Goal: Task Accomplishment & Management: Complete application form

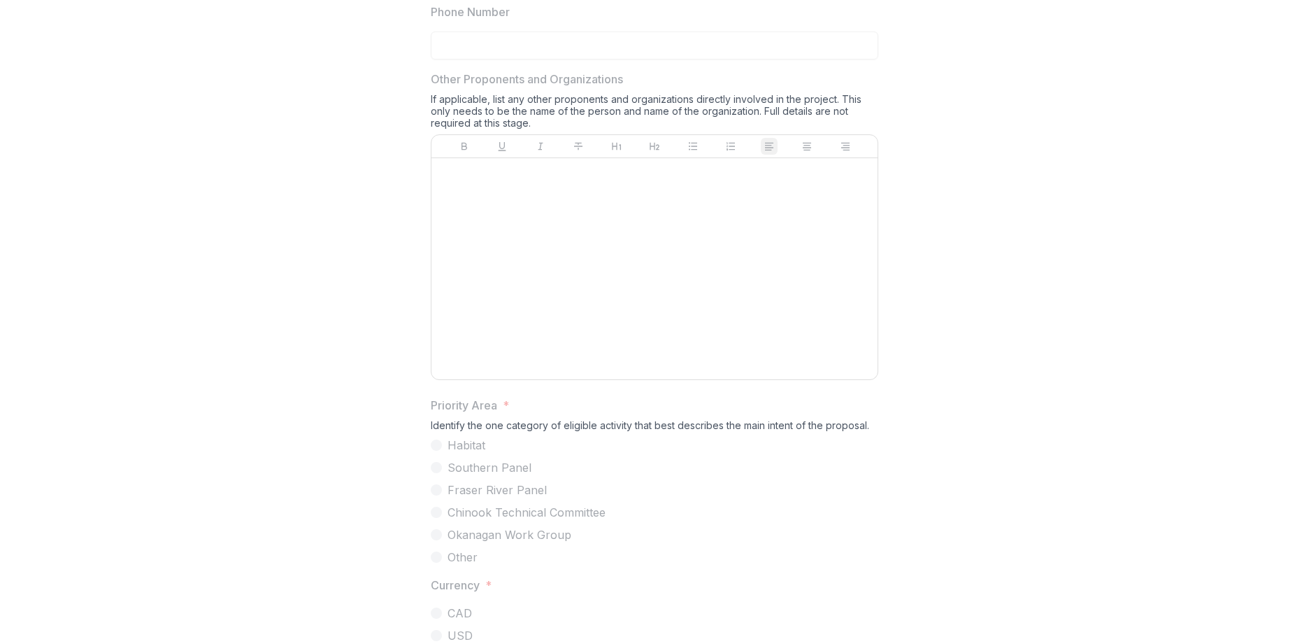
scroll to position [327, 0]
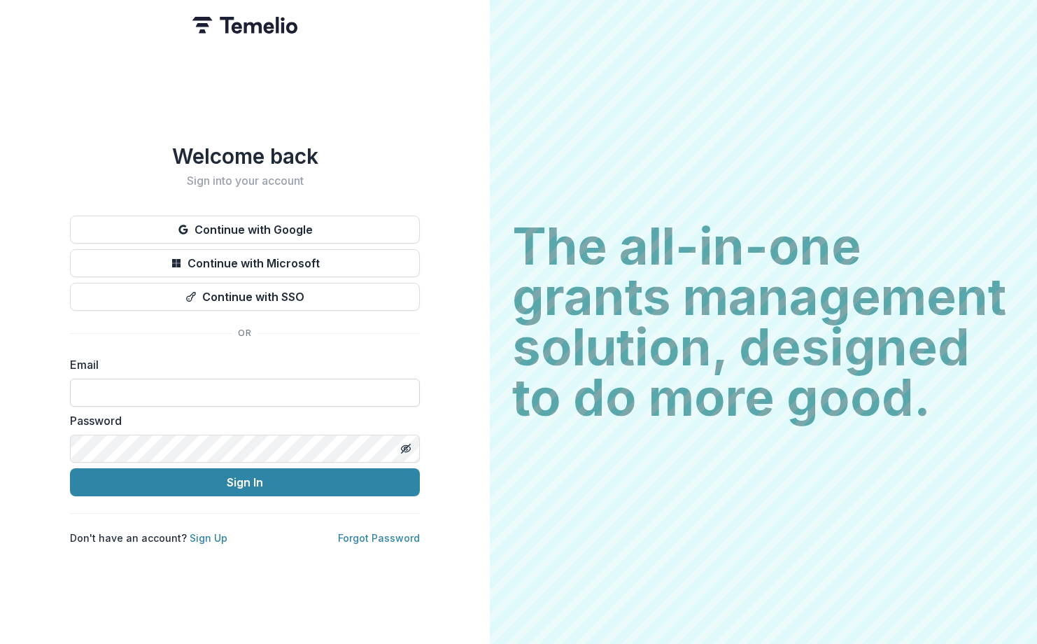
click at [177, 398] on input at bounding box center [245, 392] width 350 height 28
type input "**********"
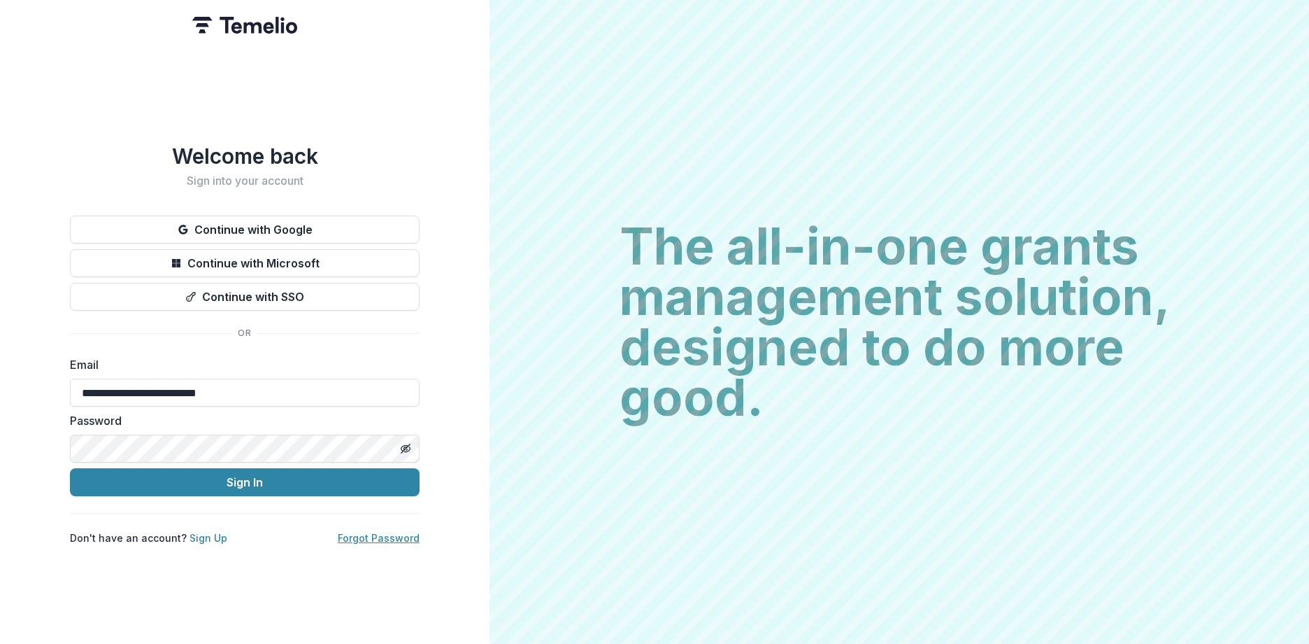
click at [376, 532] on link "Forgot Password" at bounding box center [379, 538] width 82 height 12
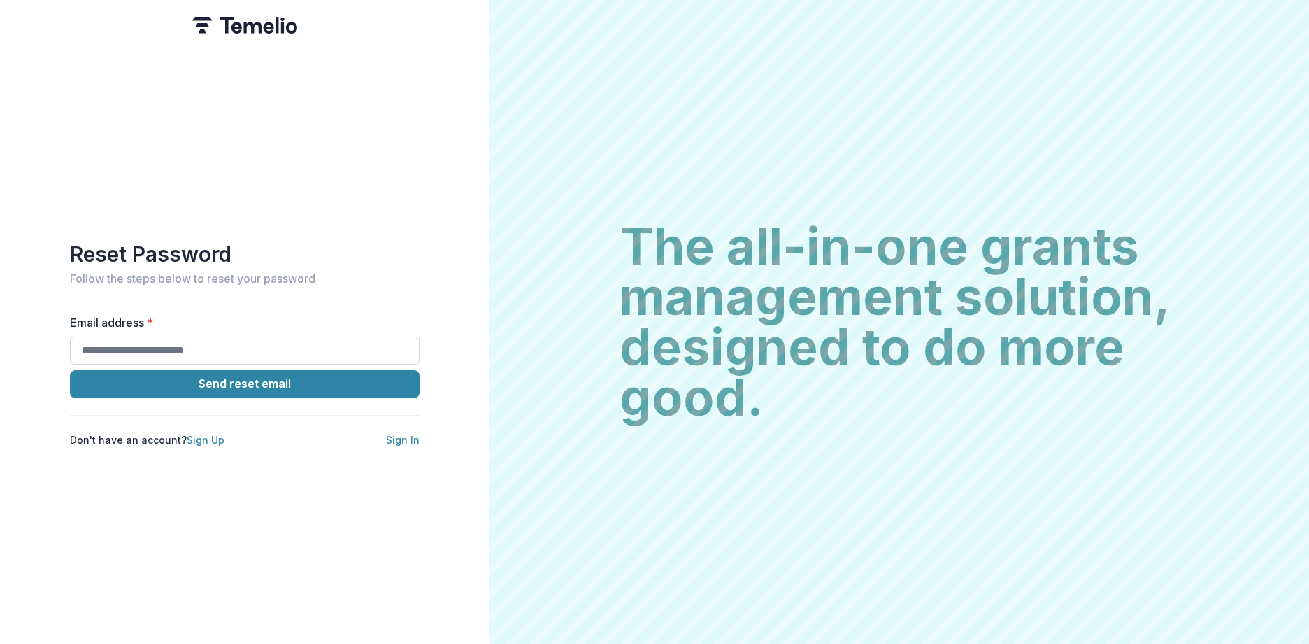
click at [86, 336] on input "Email address *" at bounding box center [245, 350] width 350 height 28
type input "**********"
click at [188, 376] on button "Send reset email" at bounding box center [245, 384] width 350 height 28
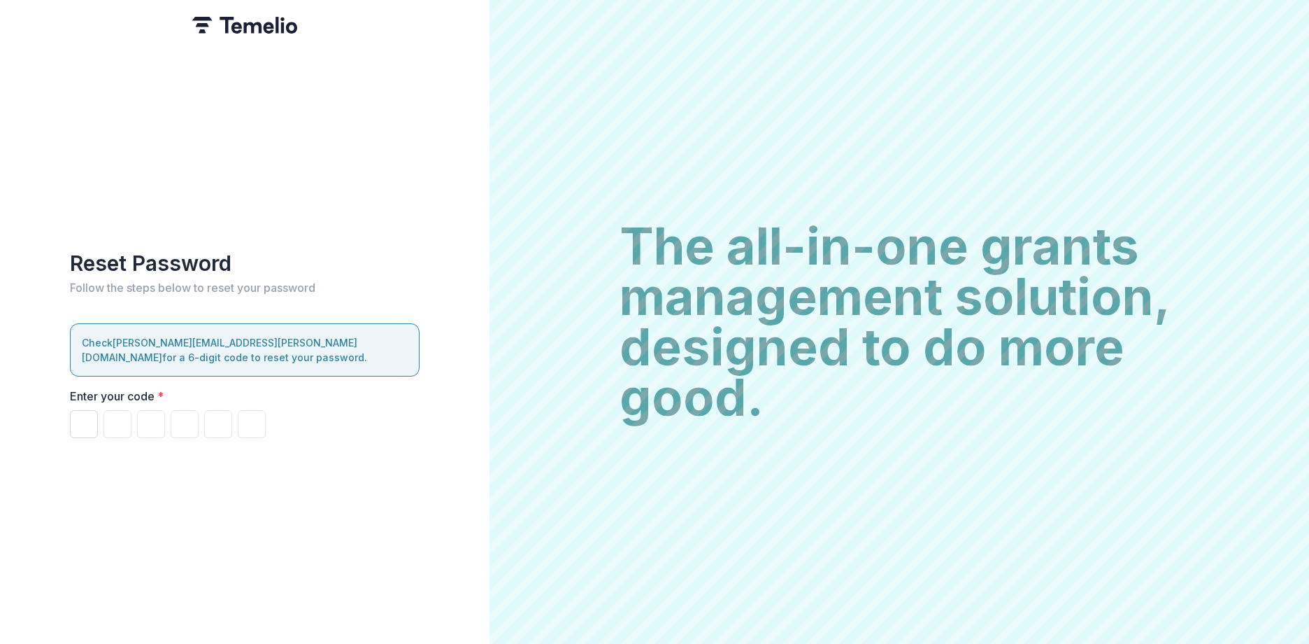
click at [90, 418] on input "Please enter your pin code" at bounding box center [84, 424] width 28 height 28
paste input "******"
type input "*"
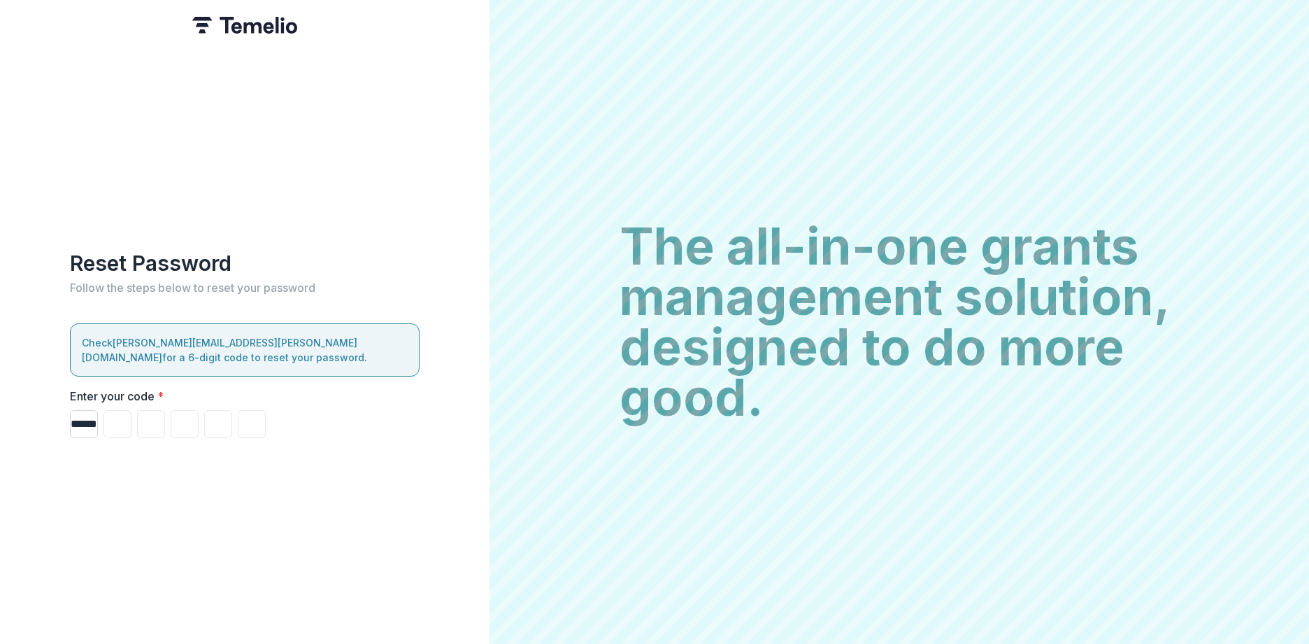
type input "*"
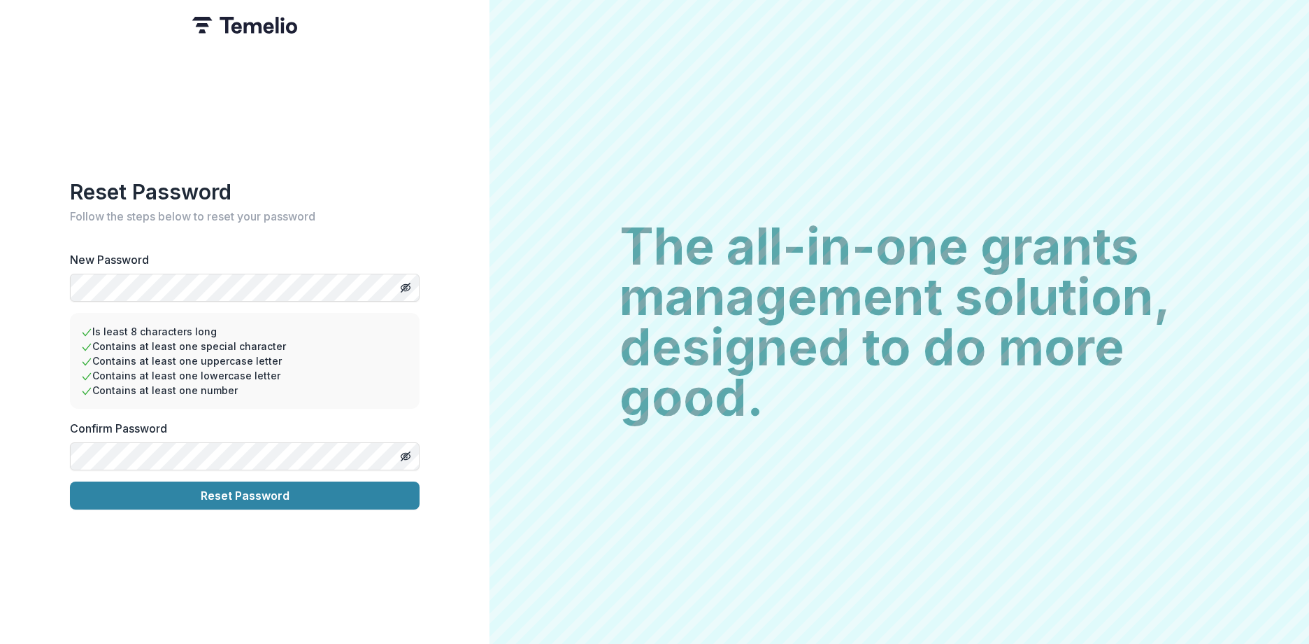
click at [48, 300] on div "Reset Password Follow the steps below to reset your password New Password Is le…" at bounding box center [245, 322] width 490 height 644
click at [255, 484] on button "Reset Password" at bounding box center [245, 495] width 350 height 28
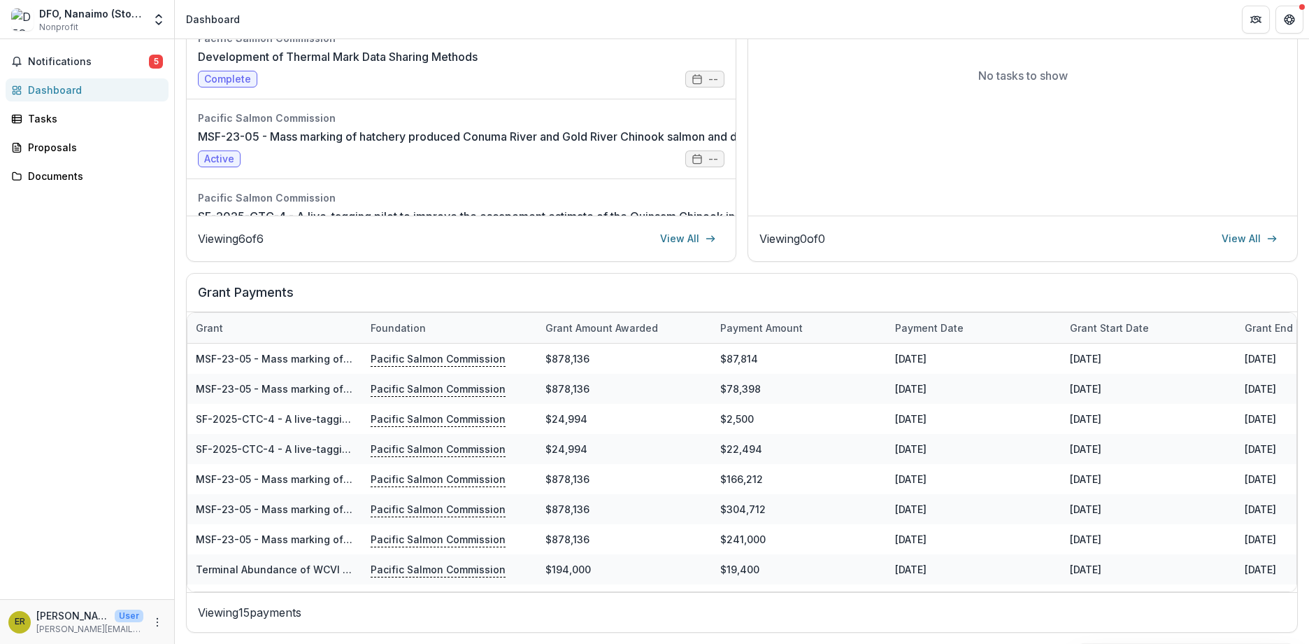
scroll to position [46, 0]
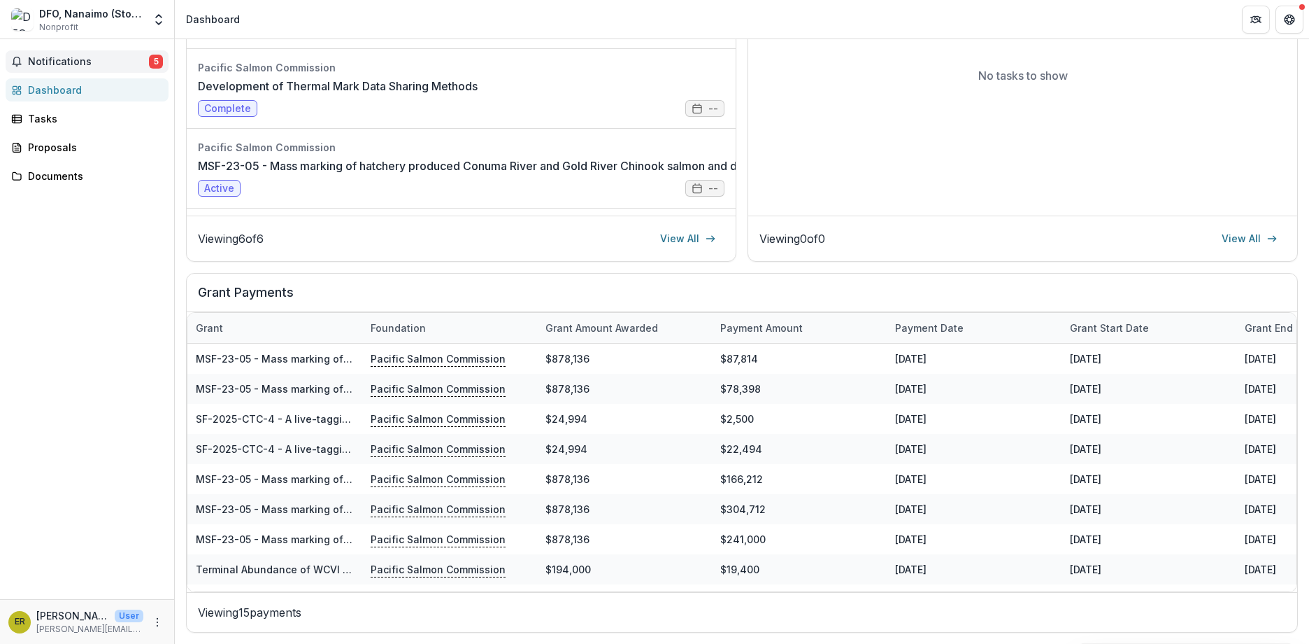
click at [62, 64] on span "Notifications" at bounding box center [88, 62] width 121 height 12
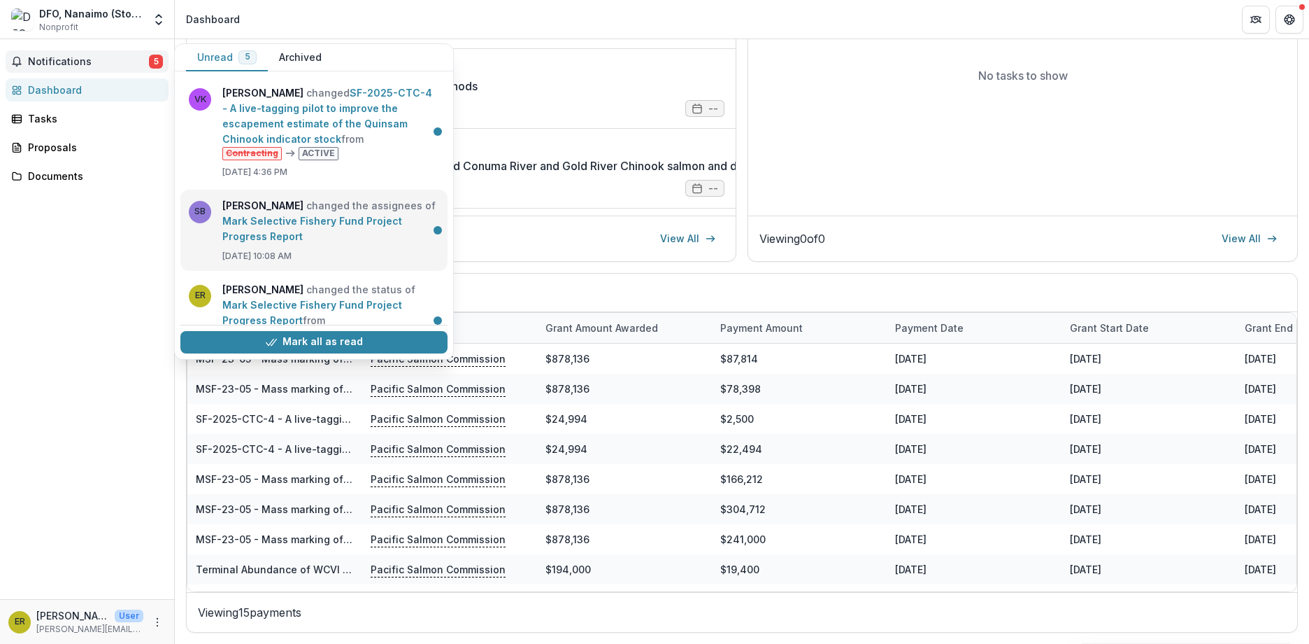
click at [243, 241] on link "Mark Selective Fishery Fund Project Progress Report" at bounding box center [312, 228] width 180 height 27
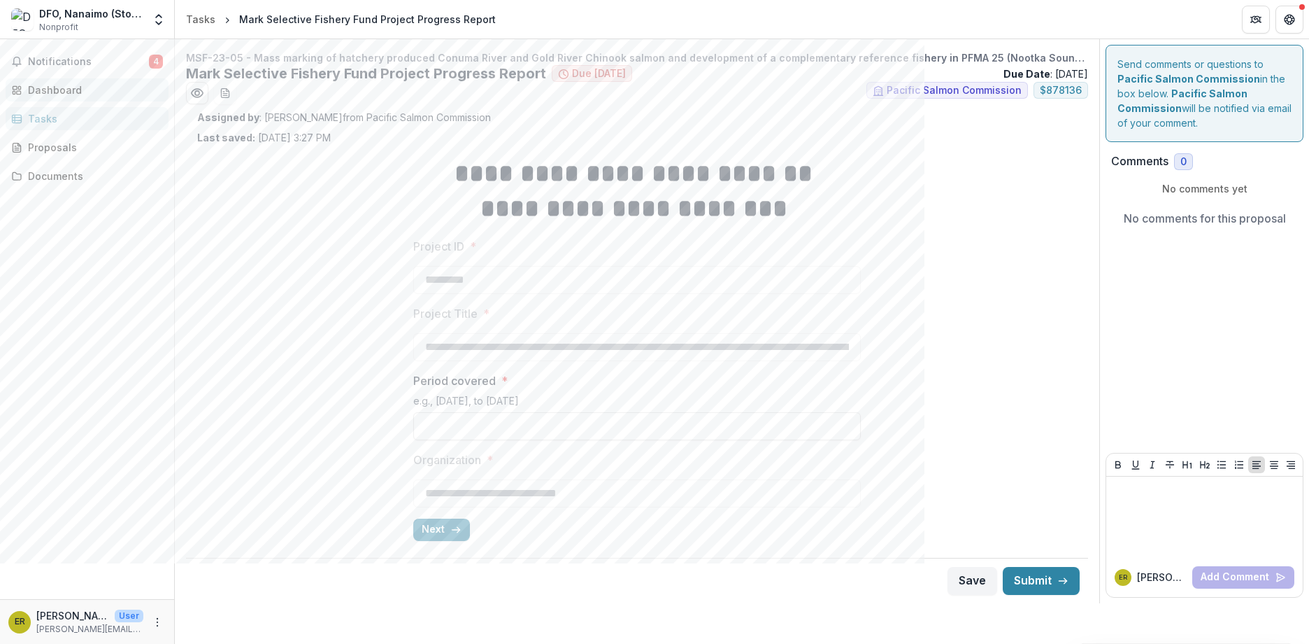
click at [50, 84] on div "Dashboard" at bounding box center [92, 90] width 129 height 15
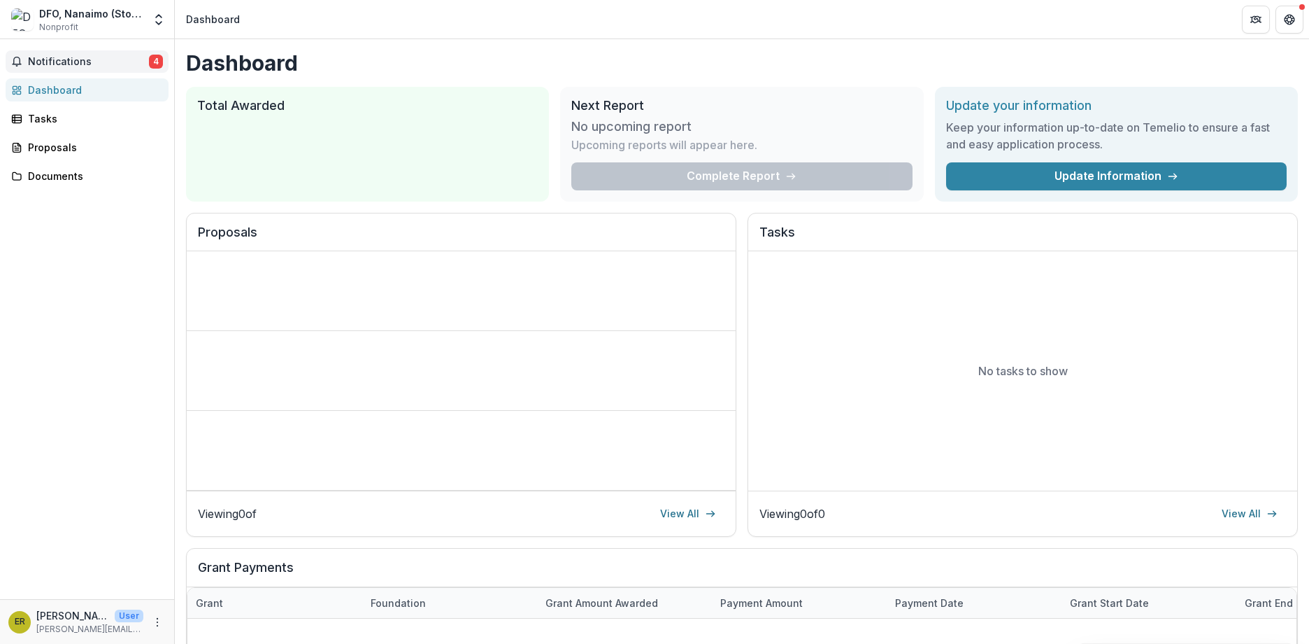
click at [50, 63] on span "Notifications" at bounding box center [88, 62] width 121 height 12
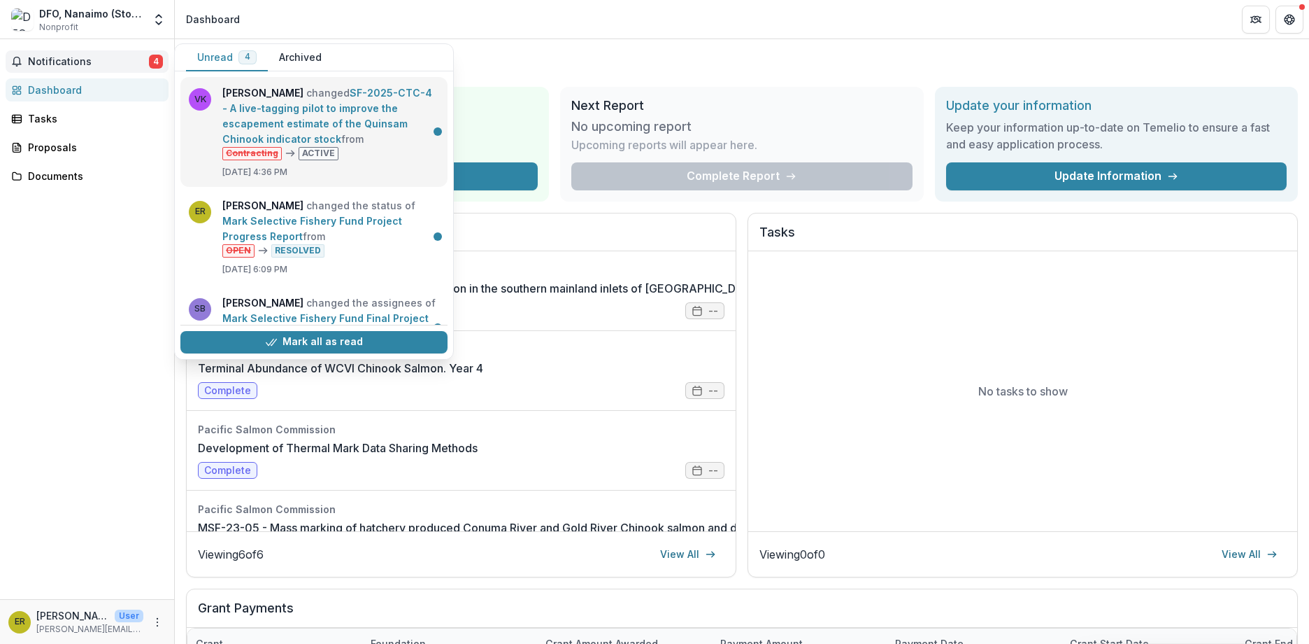
click at [293, 112] on link "SF-2025-CTC-4 - A live-tagging pilot to improve the escapement estimate of the …" at bounding box center [327, 116] width 210 height 58
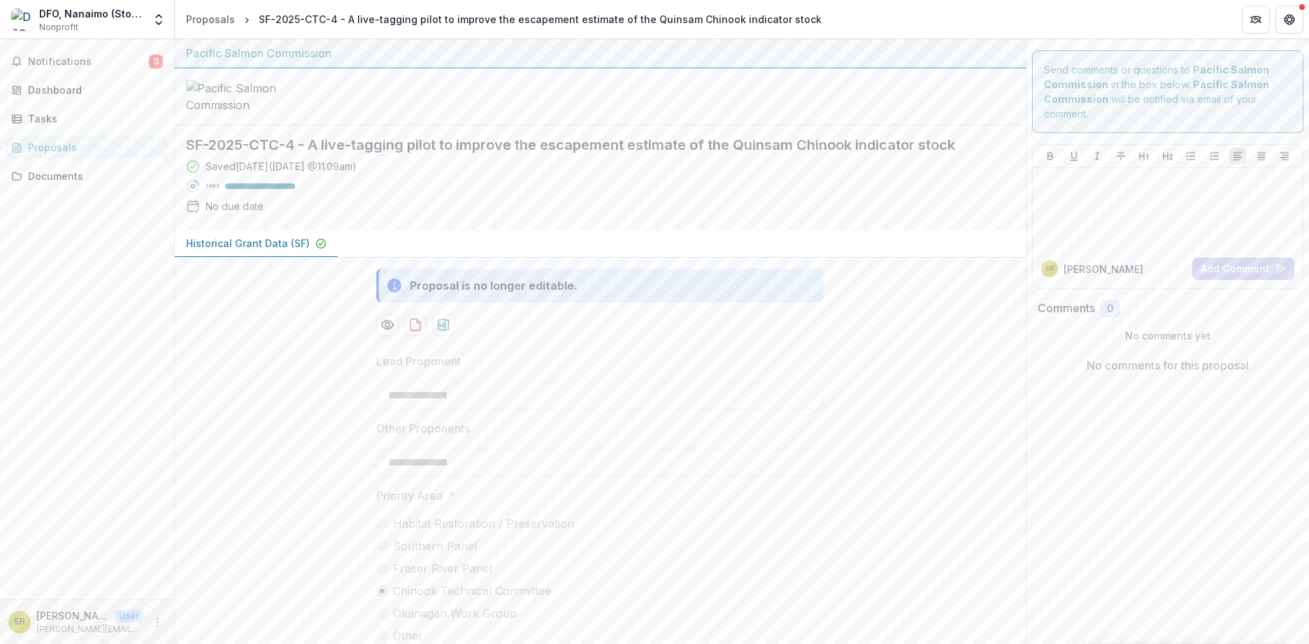
click at [241, 250] on p "Historical Grant Data (SF)" at bounding box center [248, 243] width 124 height 15
click at [137, 64] on span "Notifications" at bounding box center [88, 62] width 121 height 12
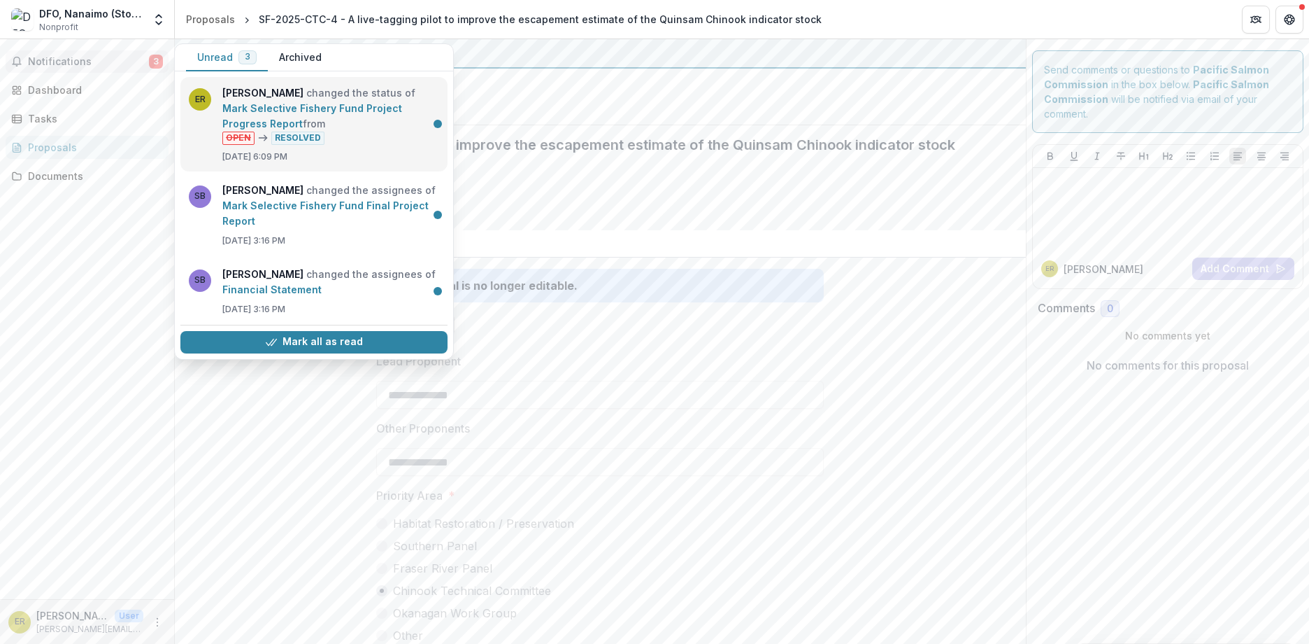
click at [311, 116] on link "Mark Selective Fishery Fund Project Progress Report" at bounding box center [312, 115] width 180 height 27
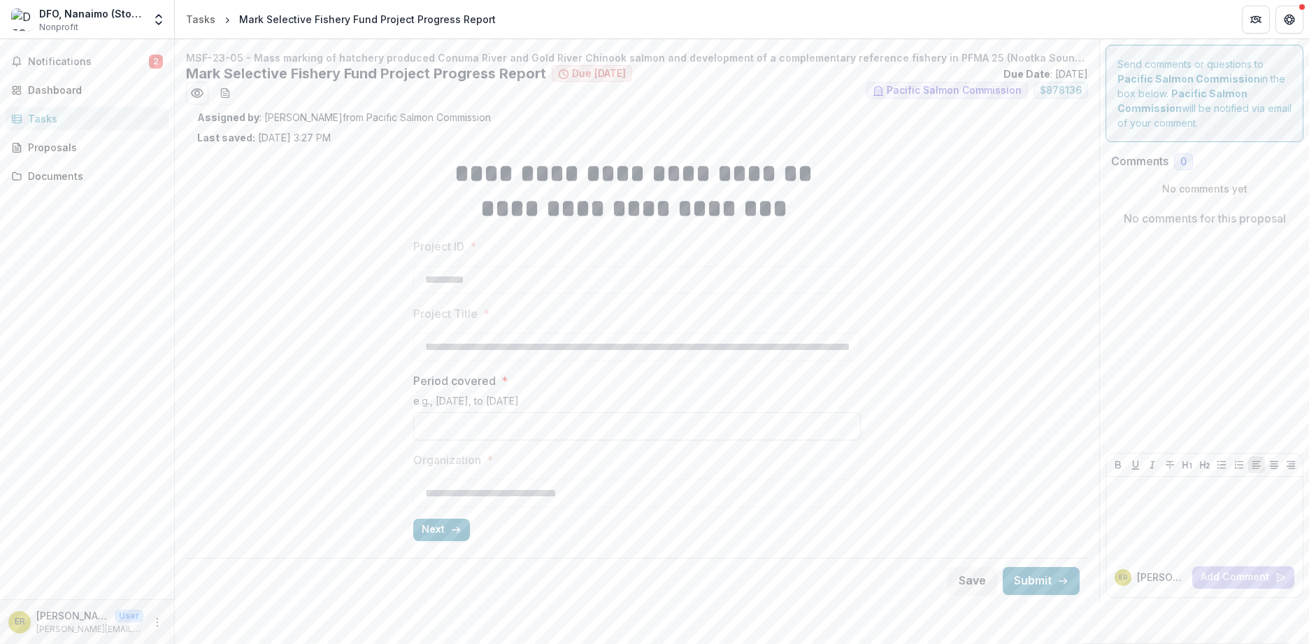
click at [474, 441] on div "**********" at bounding box center [637, 348] width 448 height 407
click at [466, 433] on input "Period covered *" at bounding box center [637, 426] width 448 height 28
click at [357, 448] on div "**********" at bounding box center [637, 348] width 880 height 407
click at [148, 59] on span "Notifications" at bounding box center [88, 62] width 121 height 12
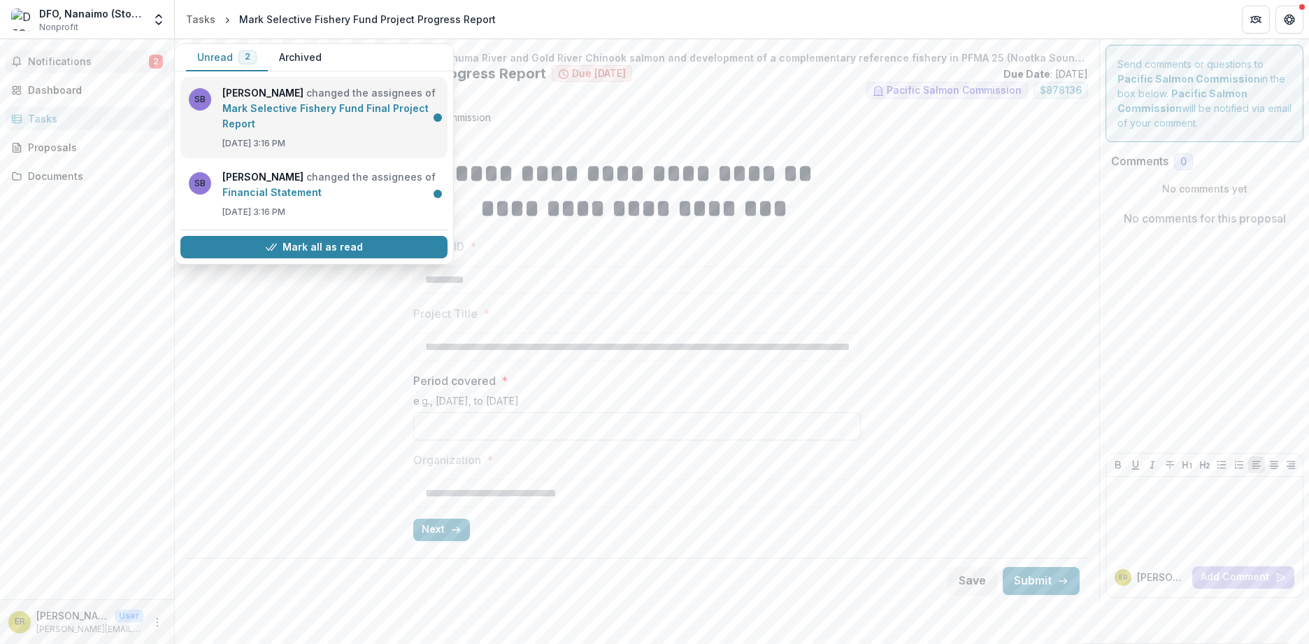
click at [301, 129] on link "Mark Selective Fishery Fund Final Project Report" at bounding box center [325, 115] width 206 height 27
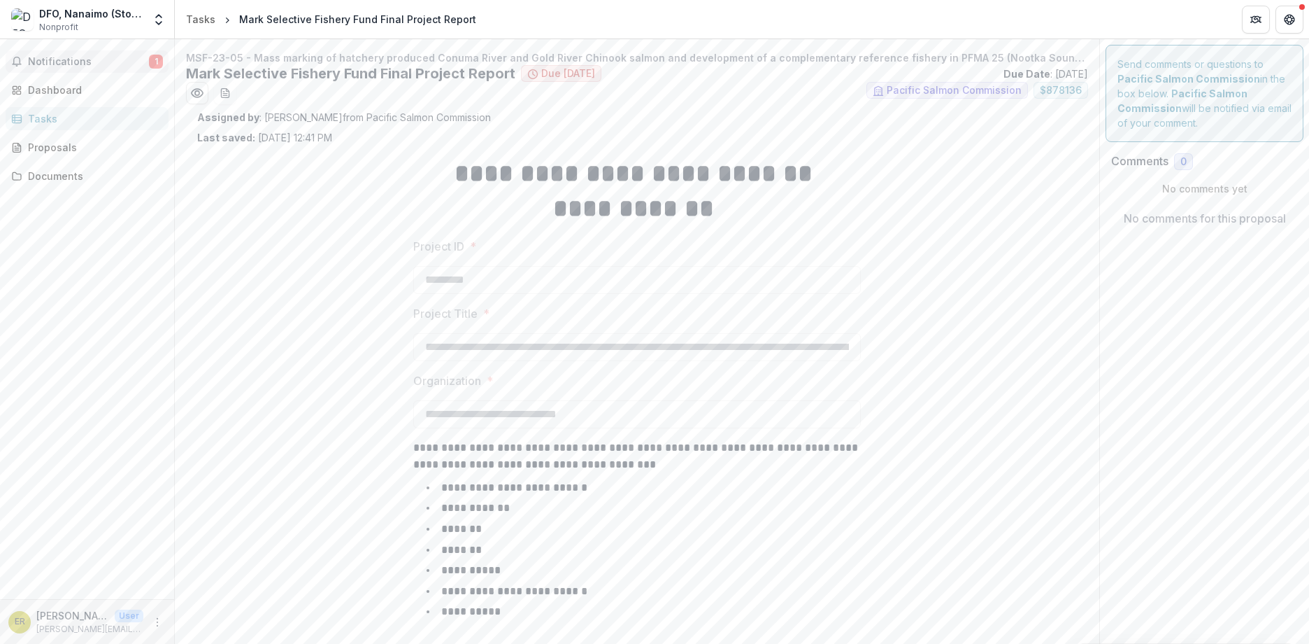
click at [92, 54] on button "Notifications 1" at bounding box center [87, 61] width 163 height 22
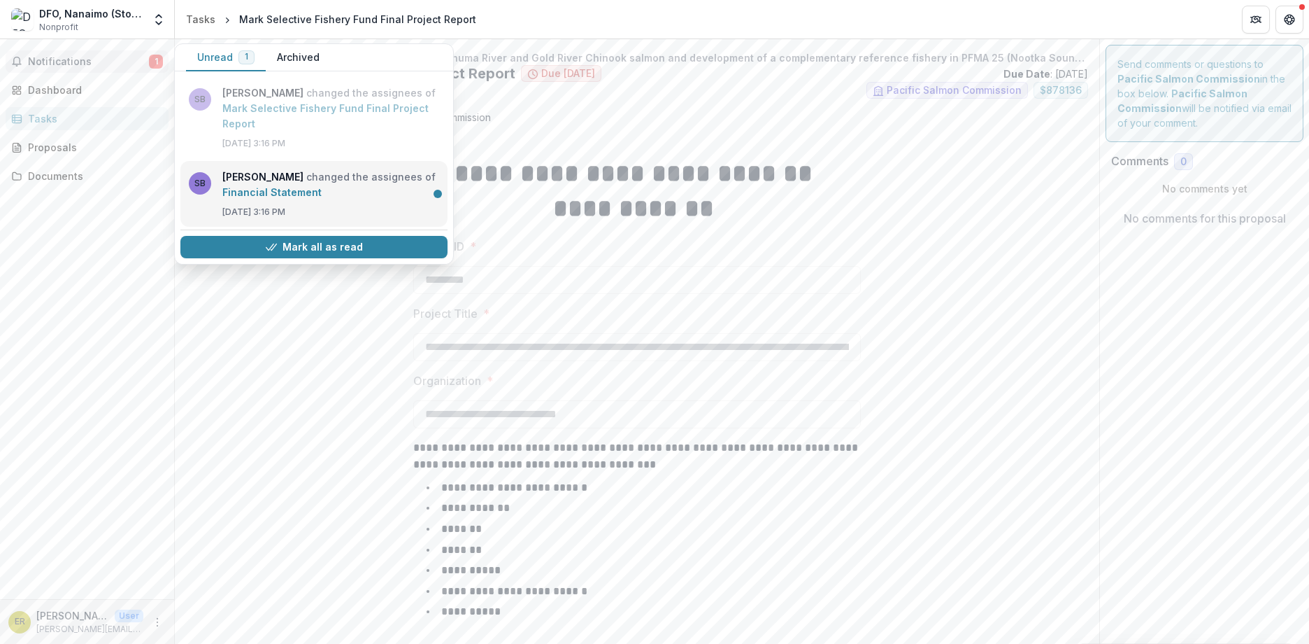
click at [237, 186] on link "Financial Statement" at bounding box center [271, 192] width 99 height 12
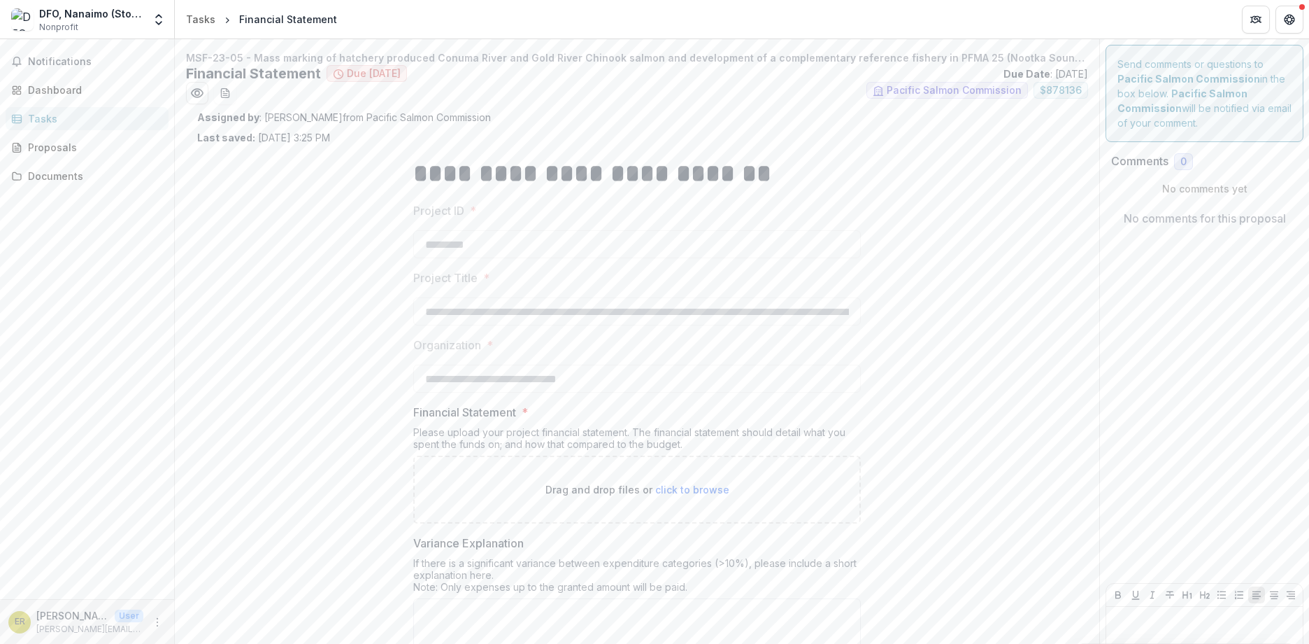
click at [64, 48] on div "Notifications Dashboard Tasks Proposals Documents" at bounding box center [87, 319] width 174 height 560
click at [59, 63] on span "Notifications" at bounding box center [95, 62] width 135 height 12
click at [64, 97] on div "Dashboard" at bounding box center [92, 90] width 129 height 15
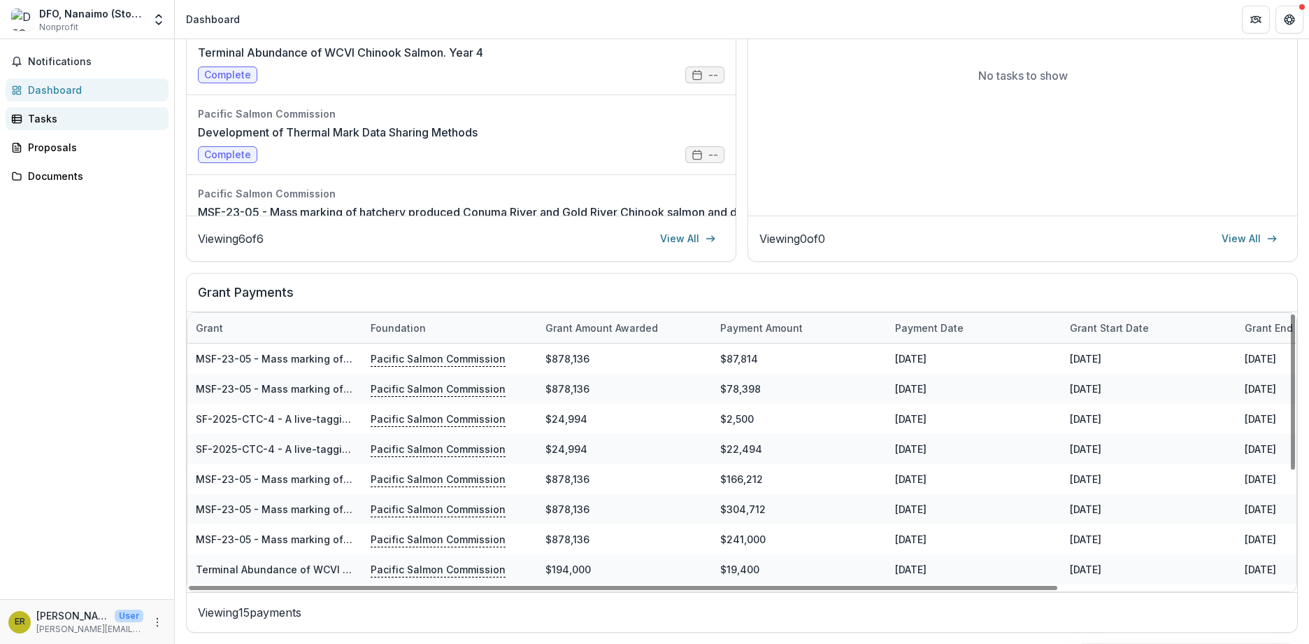
click at [48, 117] on div "Tasks" at bounding box center [92, 118] width 129 height 15
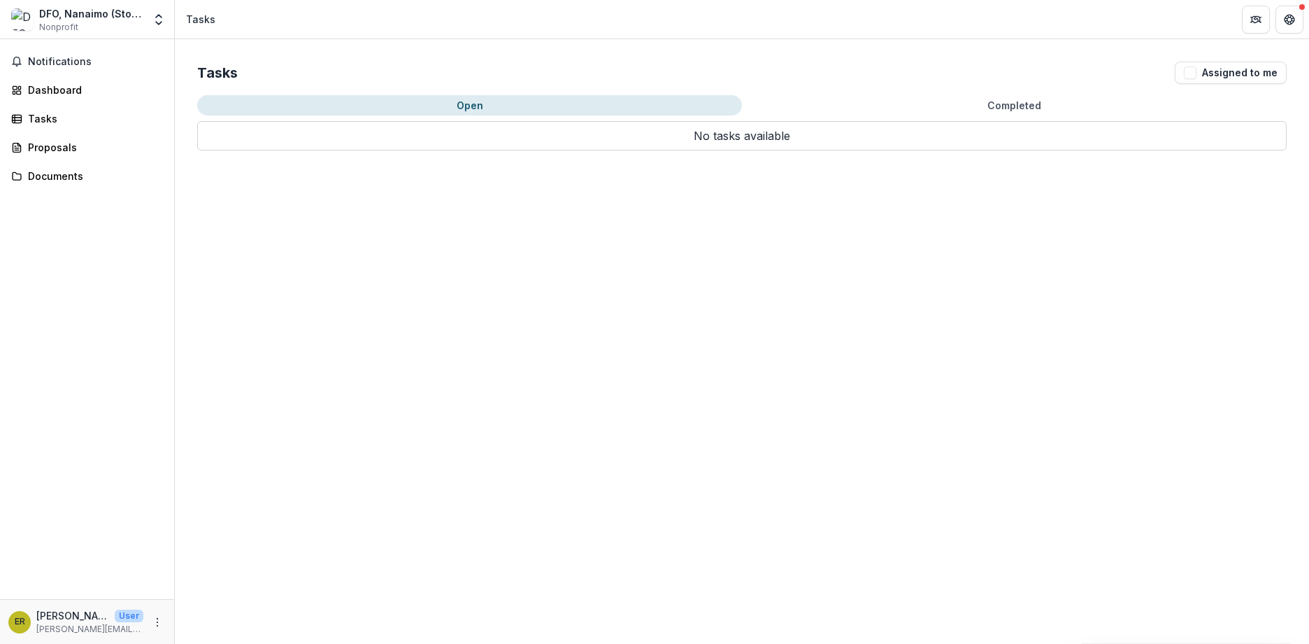
click at [1032, 102] on button "Completed" at bounding box center [1014, 105] width 545 height 20
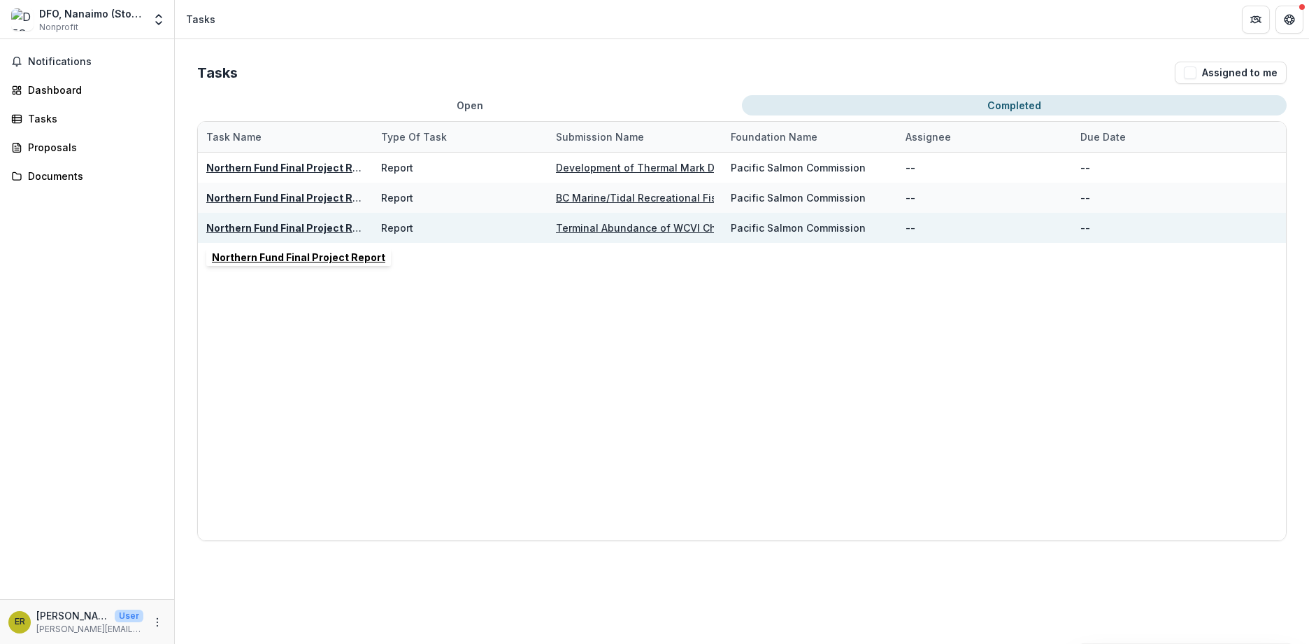
click at [260, 227] on u "Northern Fund Final Project Report" at bounding box center [292, 228] width 173 height 12
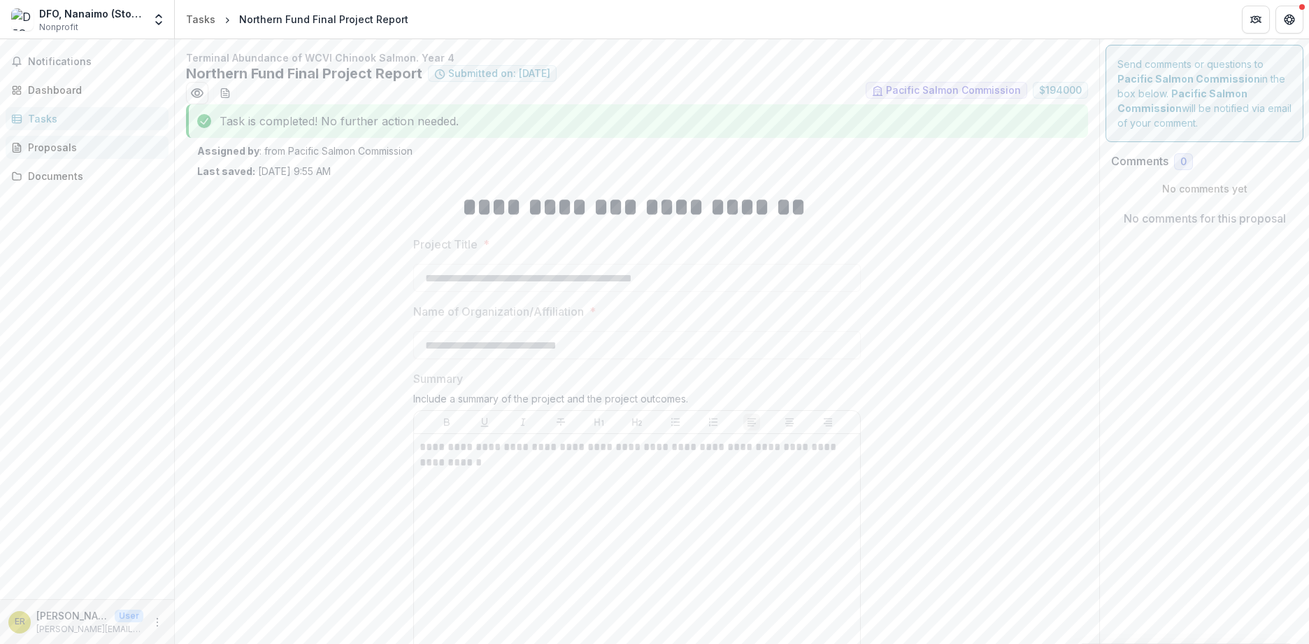
click at [75, 146] on div "Proposals" at bounding box center [92, 147] width 129 height 15
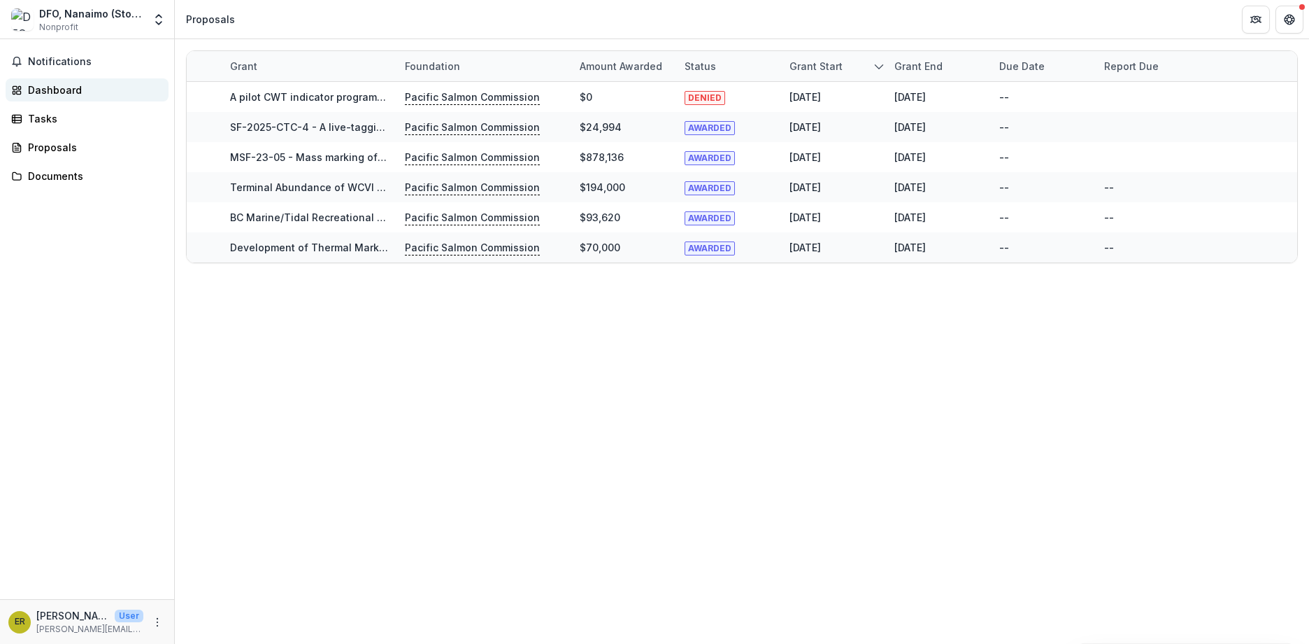
click at [63, 92] on div "Dashboard" at bounding box center [92, 90] width 129 height 15
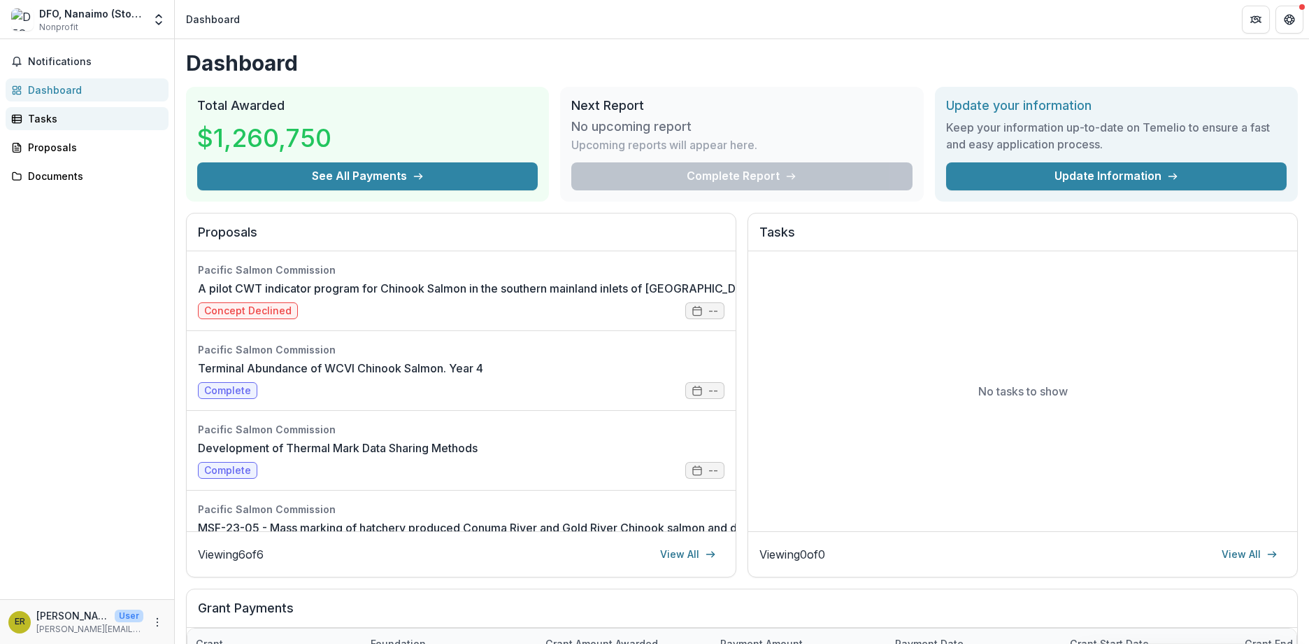
click at [56, 115] on div "Tasks" at bounding box center [92, 118] width 129 height 15
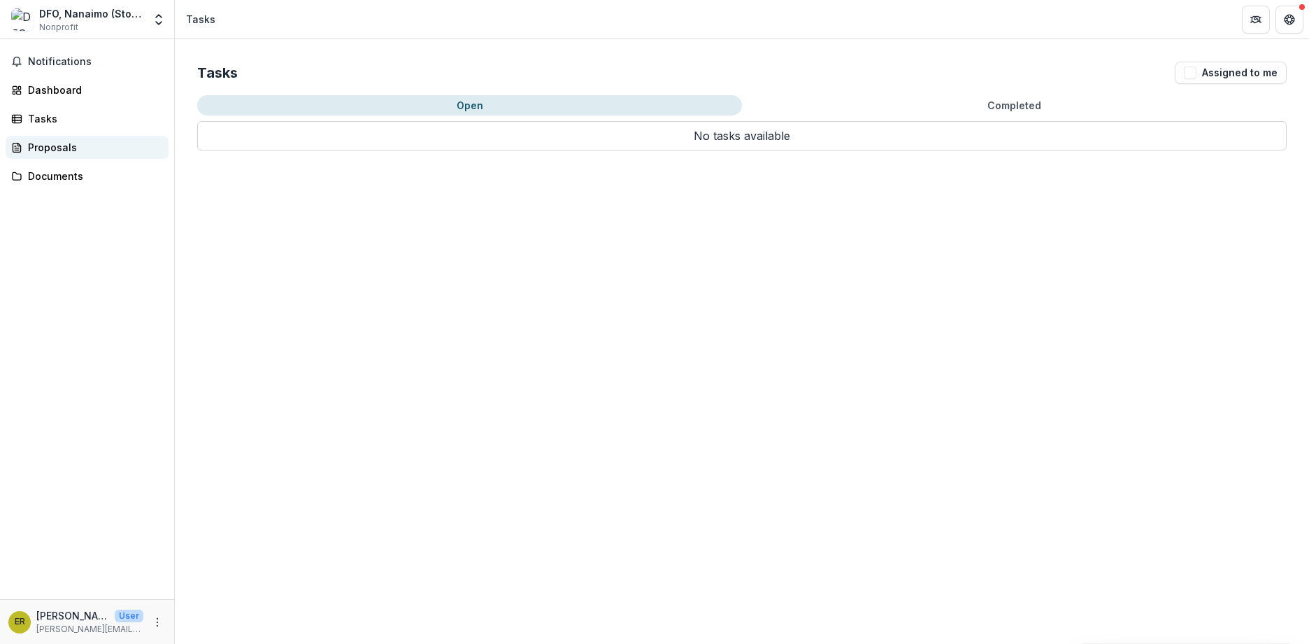
click at [54, 141] on div "Proposals" at bounding box center [92, 147] width 129 height 15
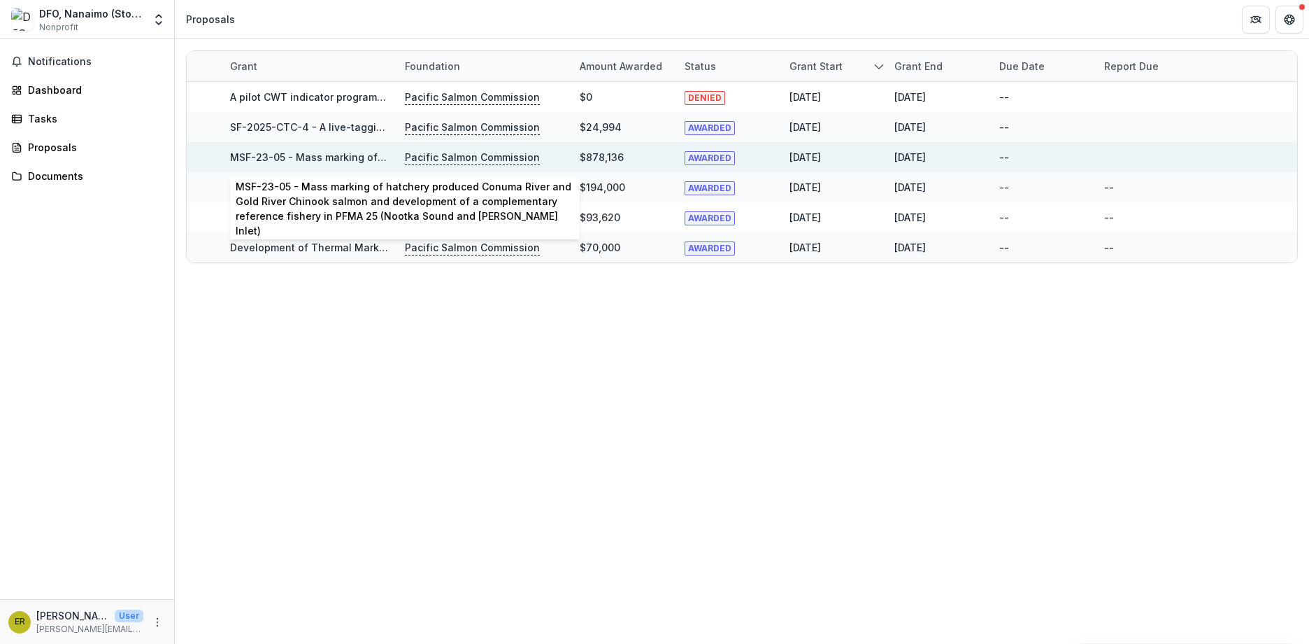
click at [334, 157] on link "MSF-23-05 - Mass marking of hatchery produced Conuma River and Gold River Chino…" at bounding box center [737, 157] width 1014 height 12
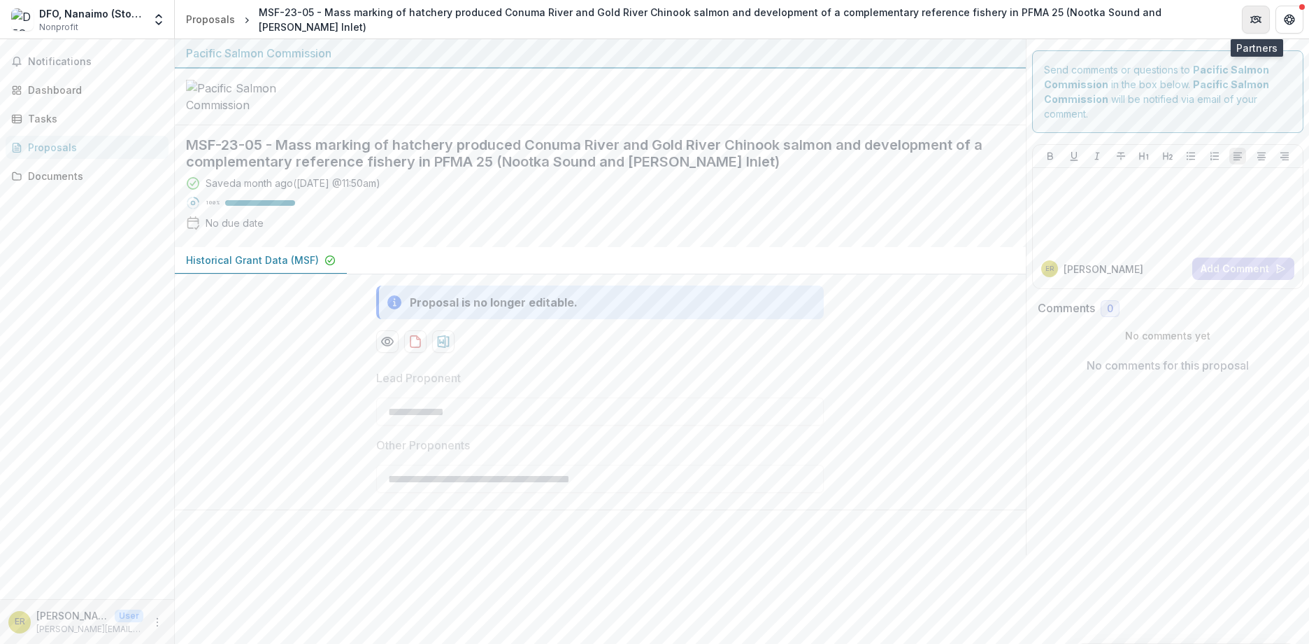
click at [1256, 14] on icon "Partners" at bounding box center [1256, 19] width 11 height 11
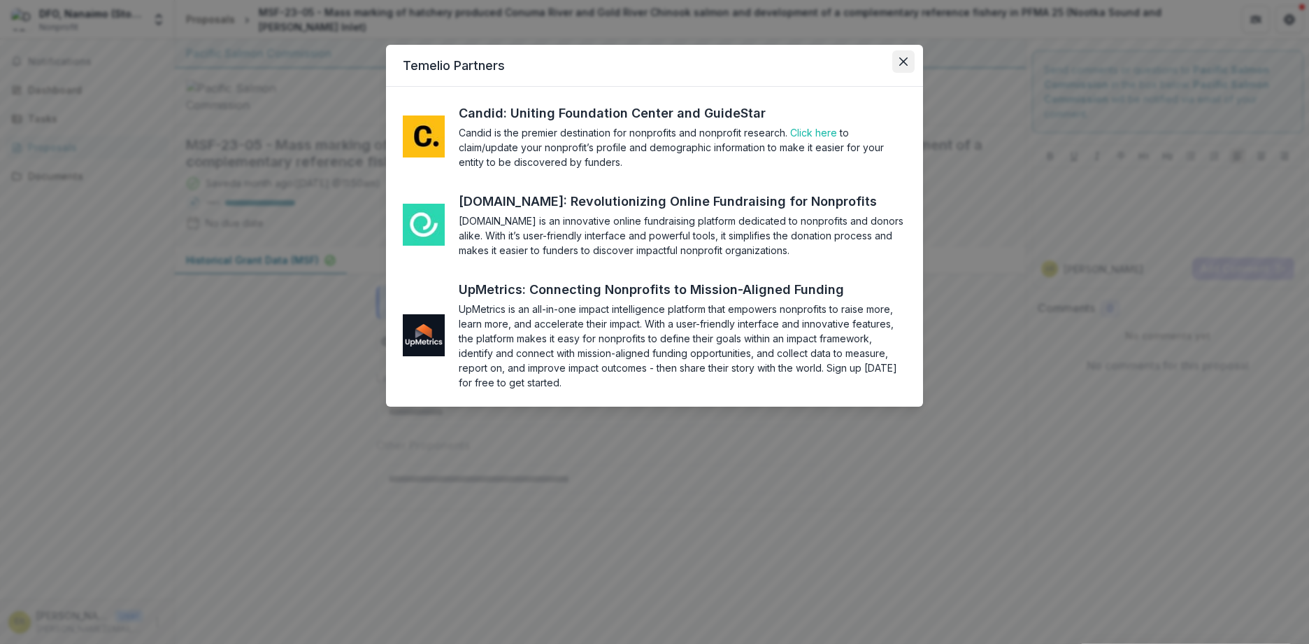
click at [903, 61] on icon "Close" at bounding box center [904, 61] width 8 height 8
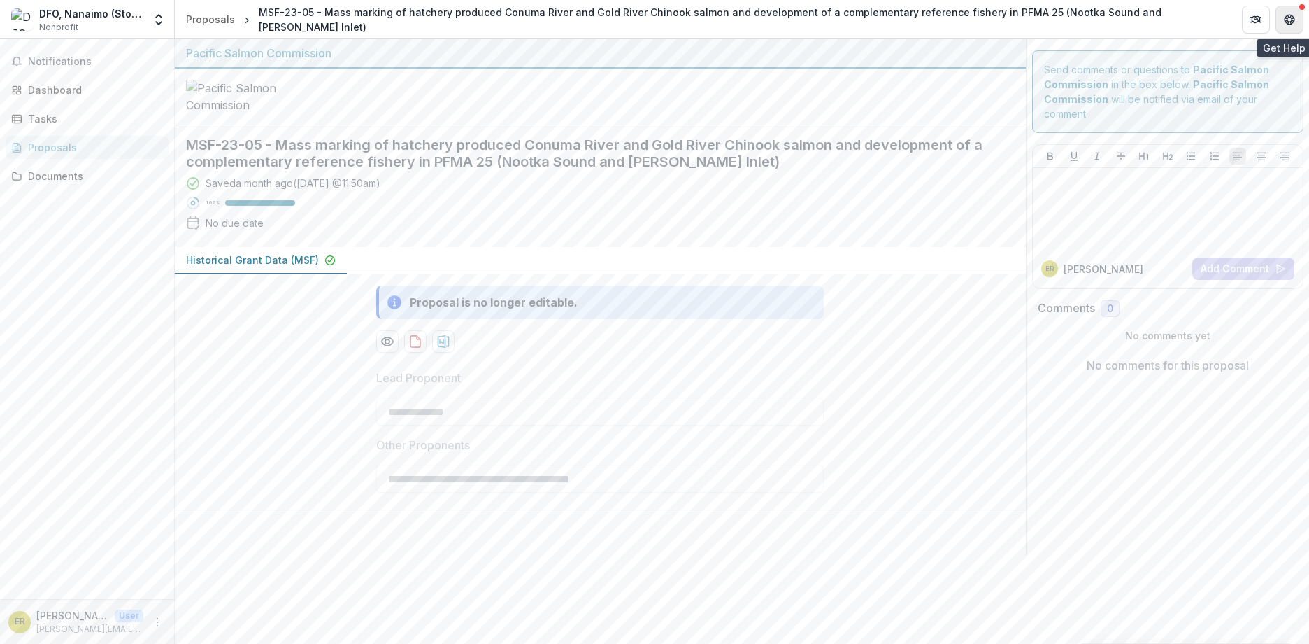
click at [1289, 20] on icon "Get Help" at bounding box center [1289, 19] width 11 height 11
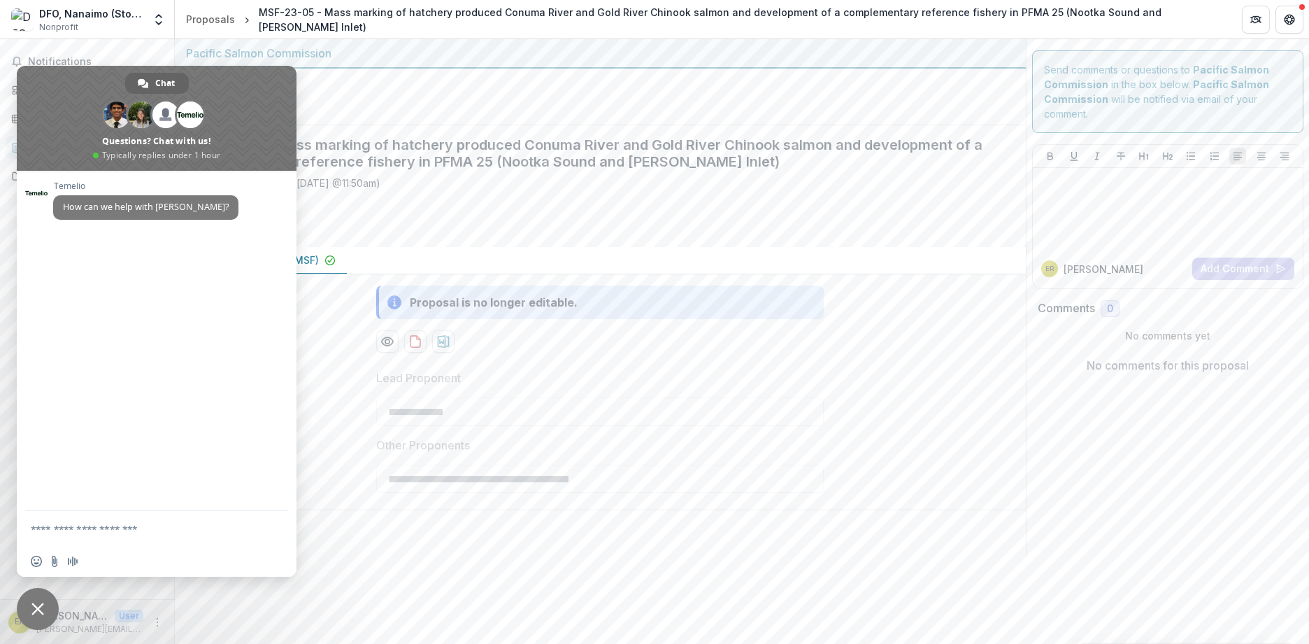
click at [557, 109] on div at bounding box center [600, 97] width 851 height 57
click at [415, 125] on div at bounding box center [600, 97] width 851 height 57
click at [457, 125] on div at bounding box center [600, 97] width 851 height 57
click at [1278, 13] on button "Get Help" at bounding box center [1290, 20] width 28 height 28
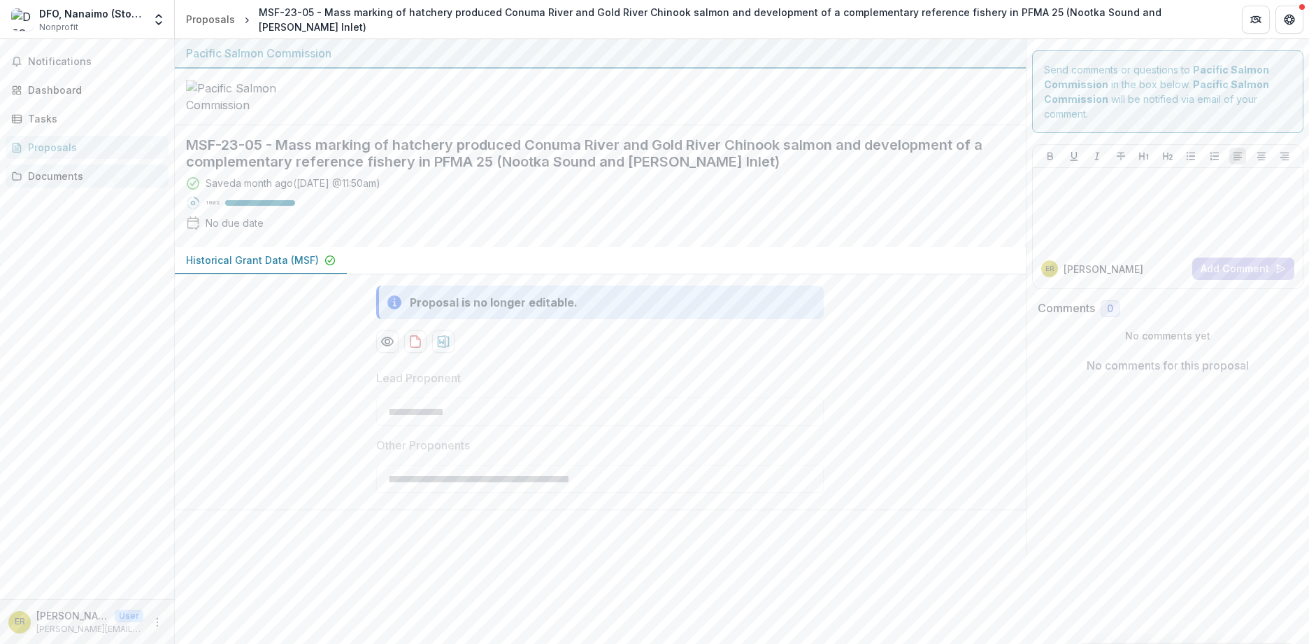
click at [43, 183] on div "Documents" at bounding box center [92, 176] width 129 height 15
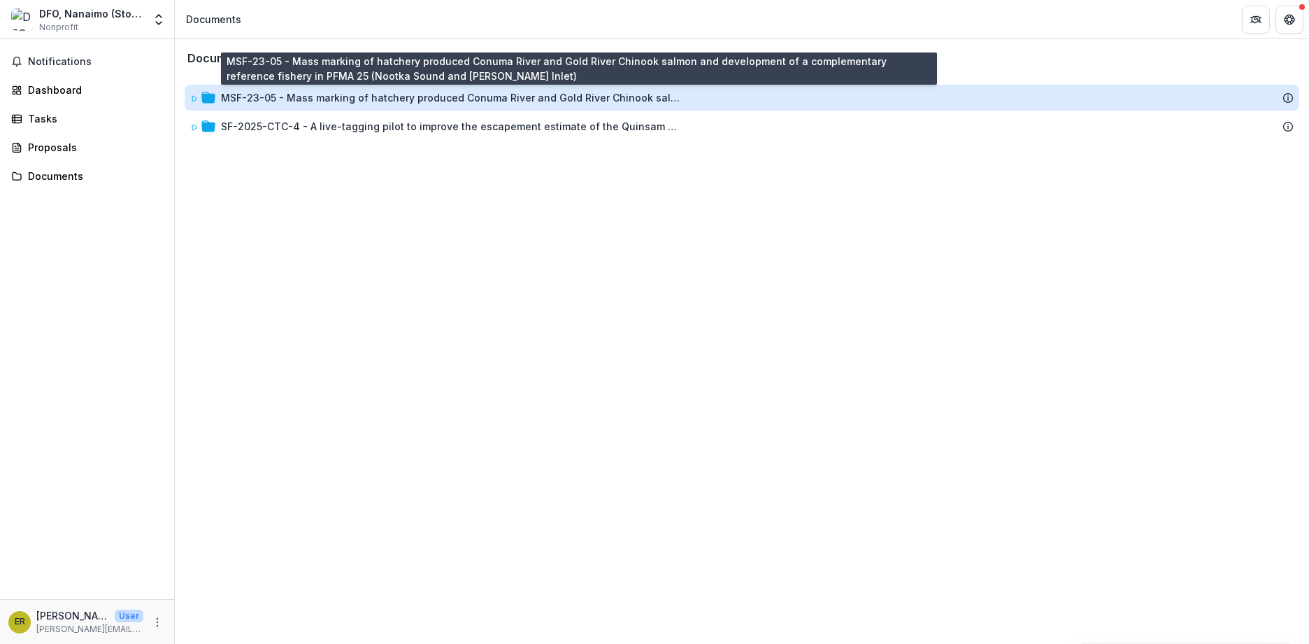
click at [329, 99] on div "MSF-23-05 - Mass marking of hatchery produced Conuma River and Gold River Chino…" at bounding box center [452, 97] width 462 height 15
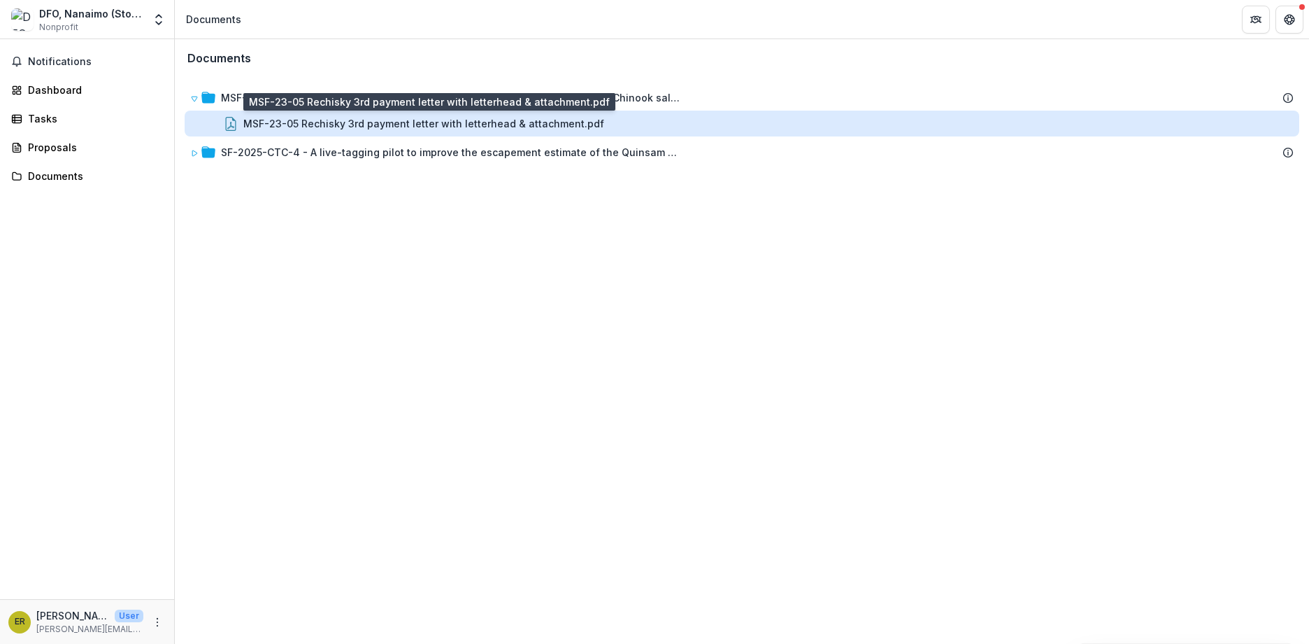
click at [319, 125] on div "MSF-23-05 Rechisky 3rd payment letter with letterhead & attachment.pdf" at bounding box center [423, 123] width 361 height 15
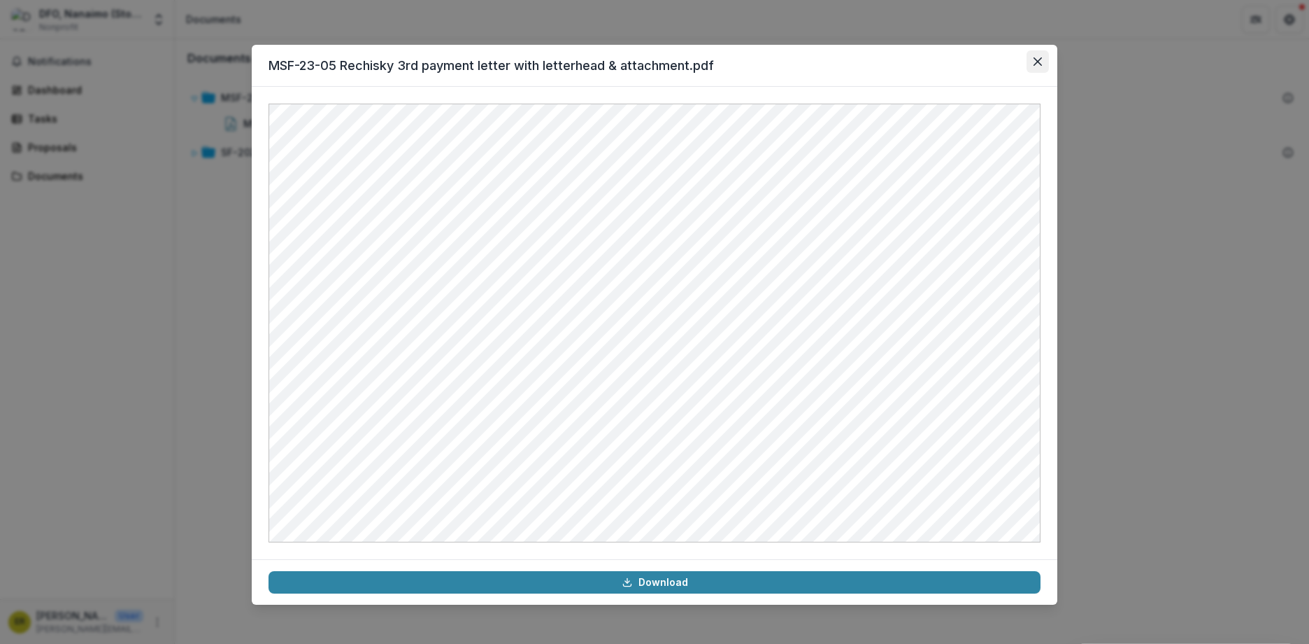
click at [1037, 66] on button "Close" at bounding box center [1038, 61] width 22 height 22
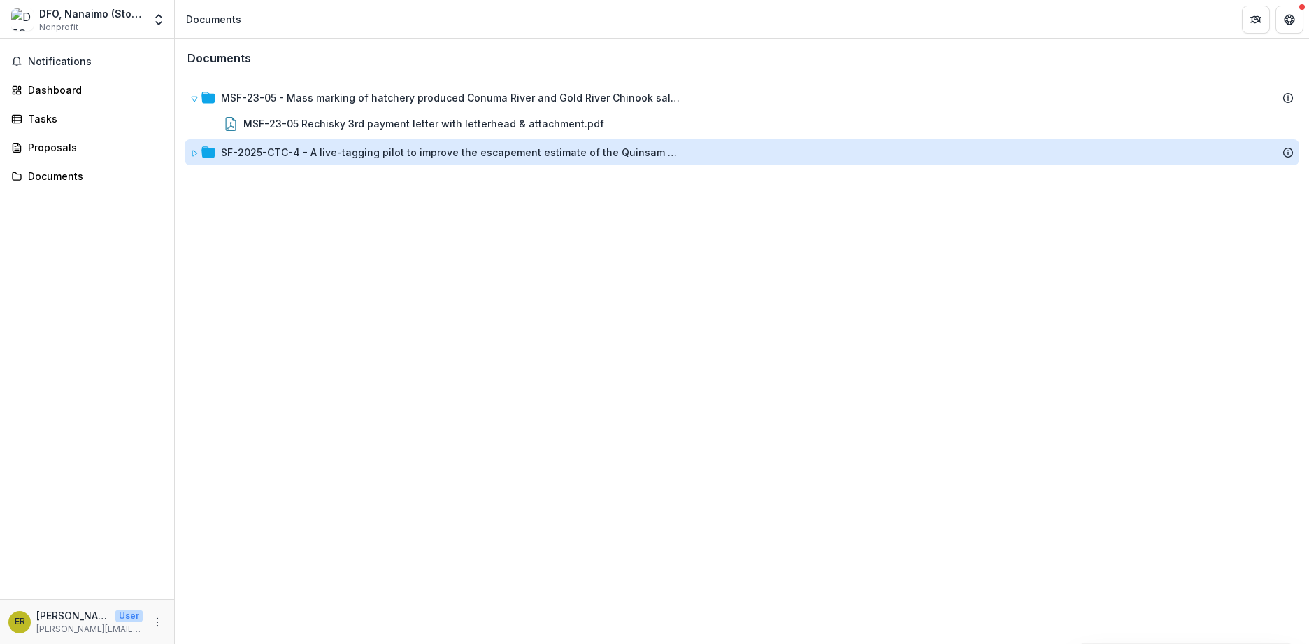
click at [386, 152] on div "SF-2025-CTC-4 - A live-tagging pilot to improve the escapement estimate of the …" at bounding box center [452, 152] width 462 height 15
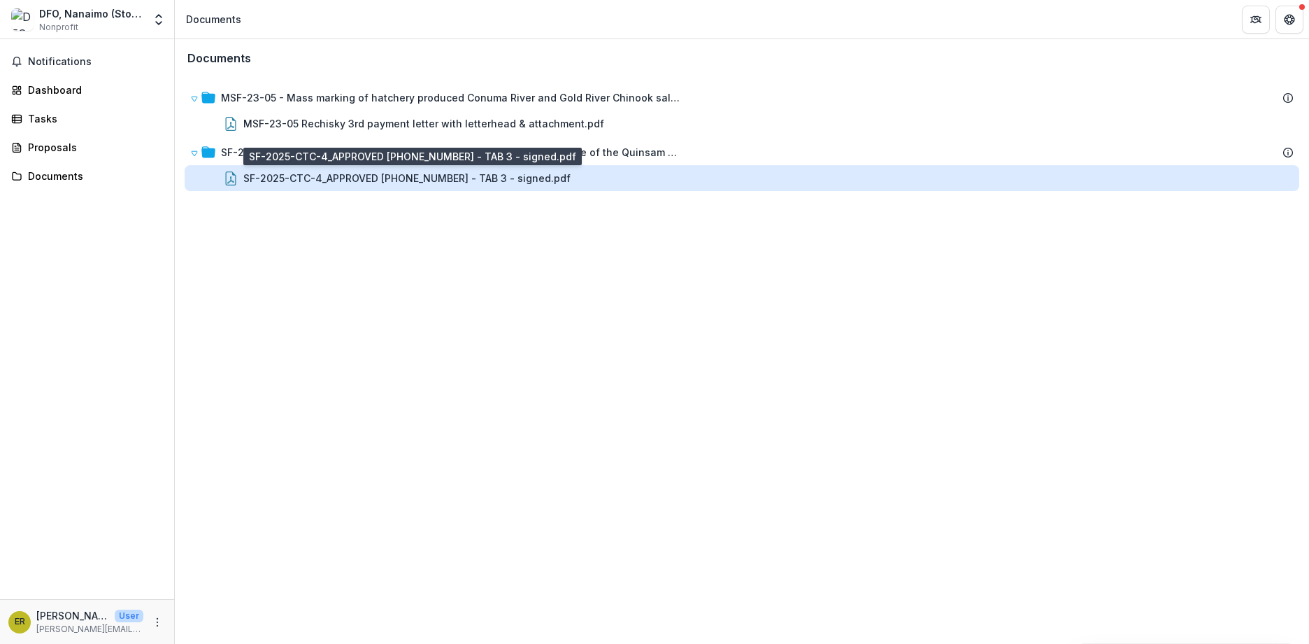
click at [381, 178] on div "SF-2025-CTC-4_APPROVED [PHONE_NUMBER] - TAB 3 - signed.pdf" at bounding box center [406, 178] width 327 height 15
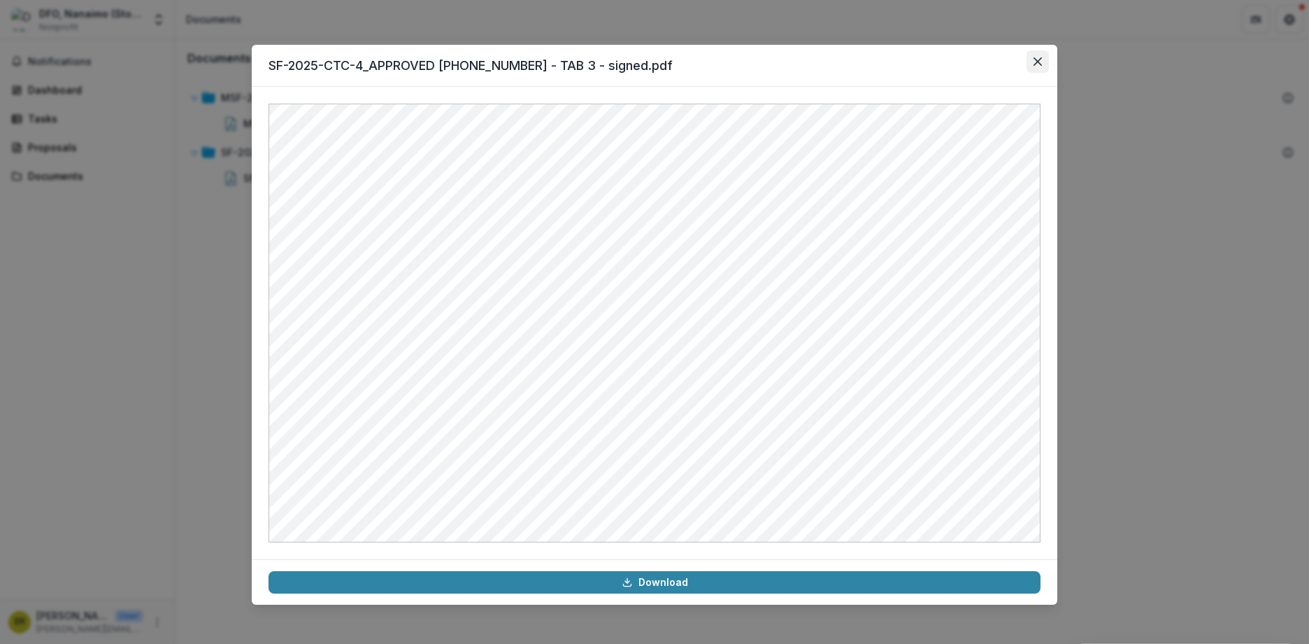
click at [1030, 58] on button "Close" at bounding box center [1038, 61] width 22 height 22
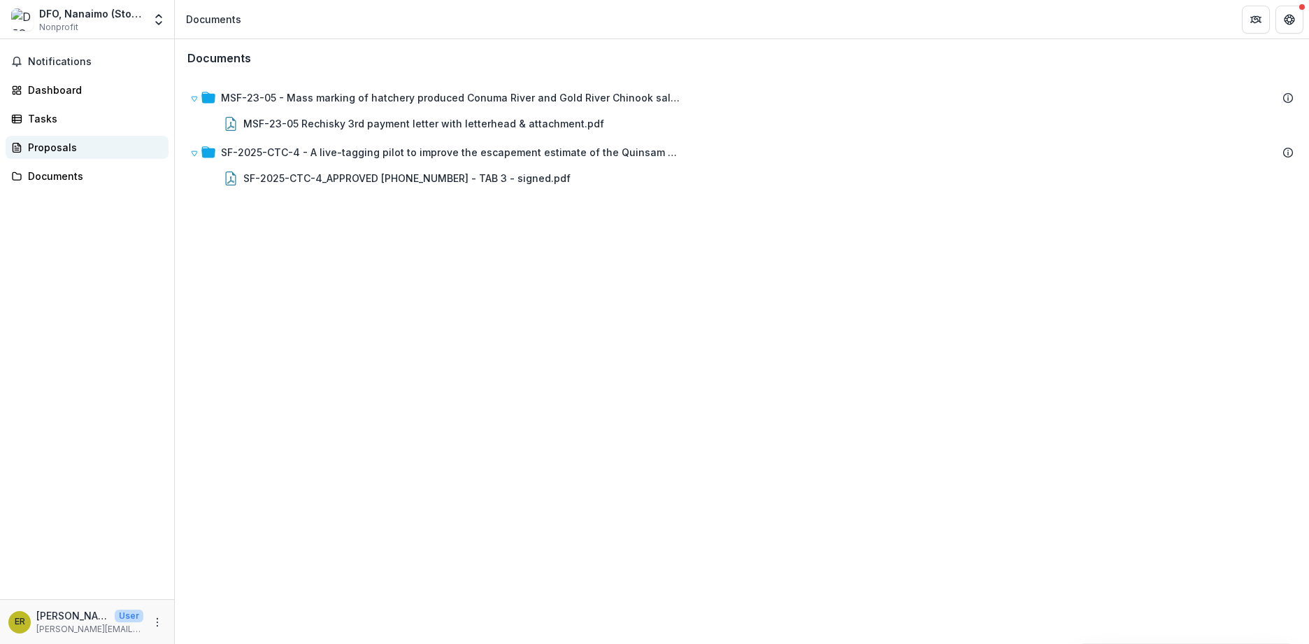
click at [61, 148] on div "Proposals" at bounding box center [92, 147] width 129 height 15
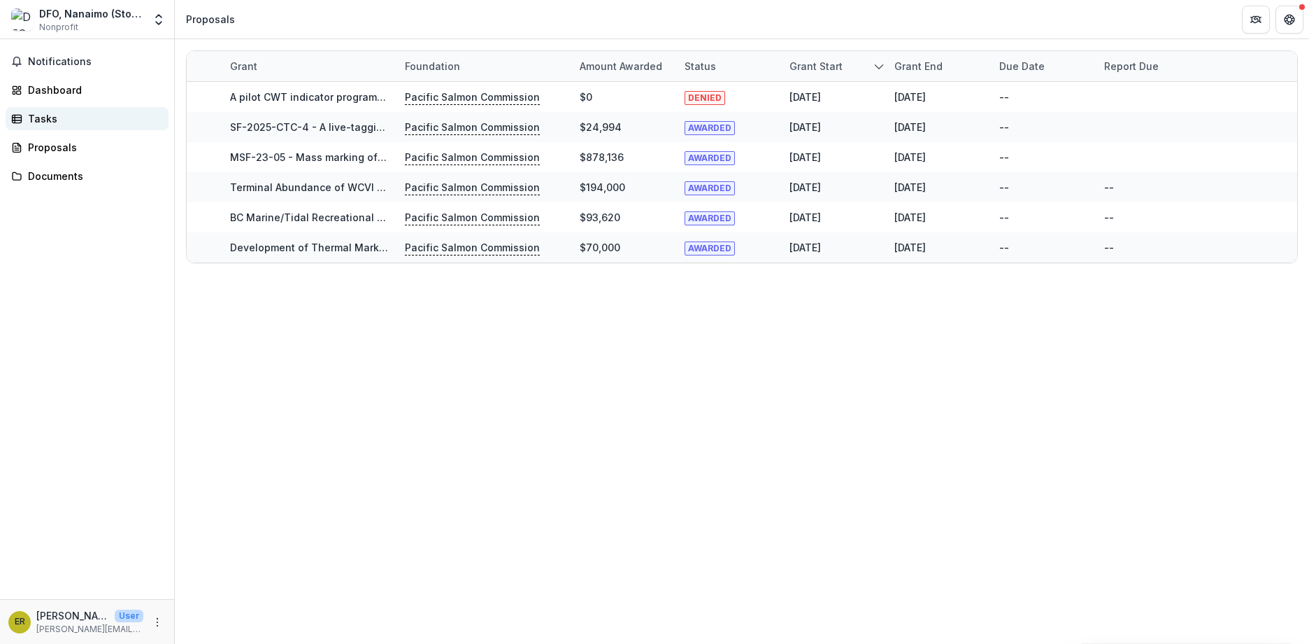
click at [52, 118] on div "Tasks" at bounding box center [92, 118] width 129 height 15
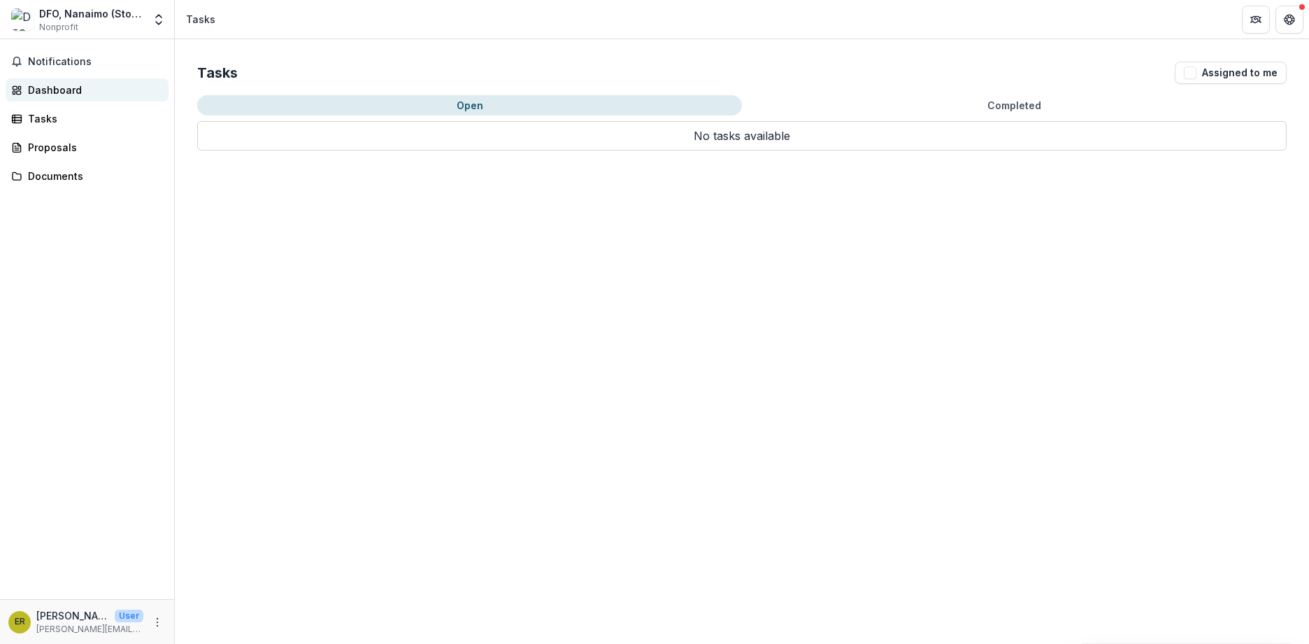
click at [51, 92] on div "Dashboard" at bounding box center [92, 90] width 129 height 15
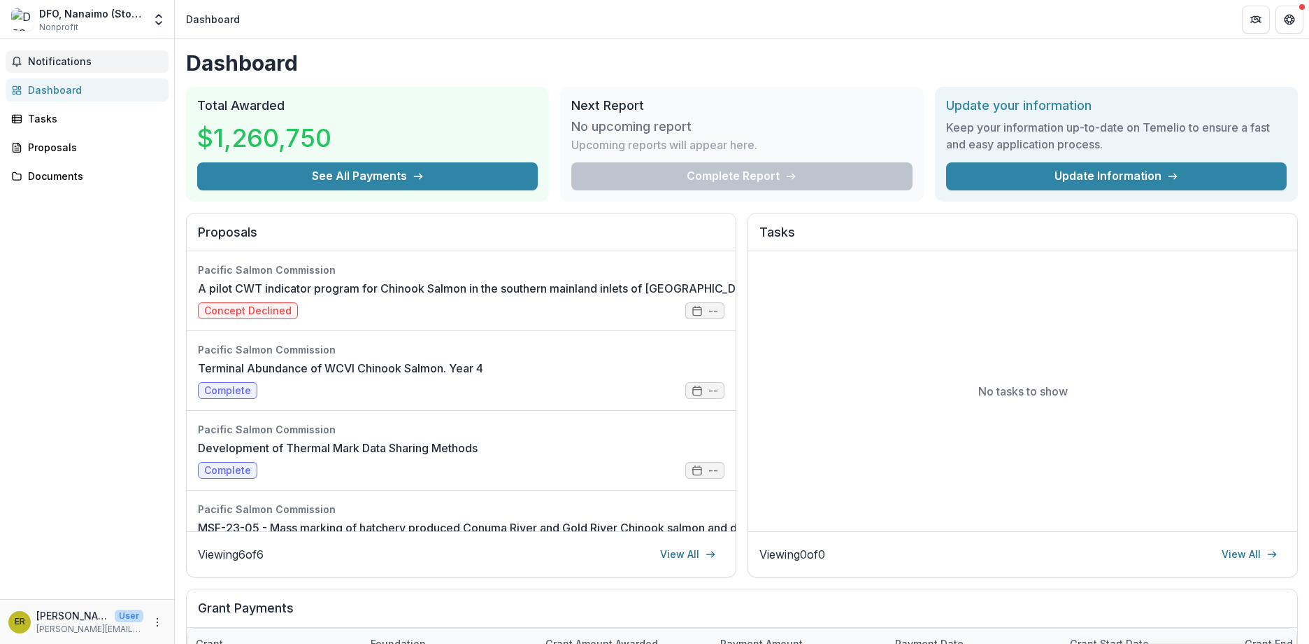
click at [69, 64] on span "Notifications" at bounding box center [95, 62] width 135 height 12
click at [62, 125] on div "Tasks" at bounding box center [92, 118] width 129 height 15
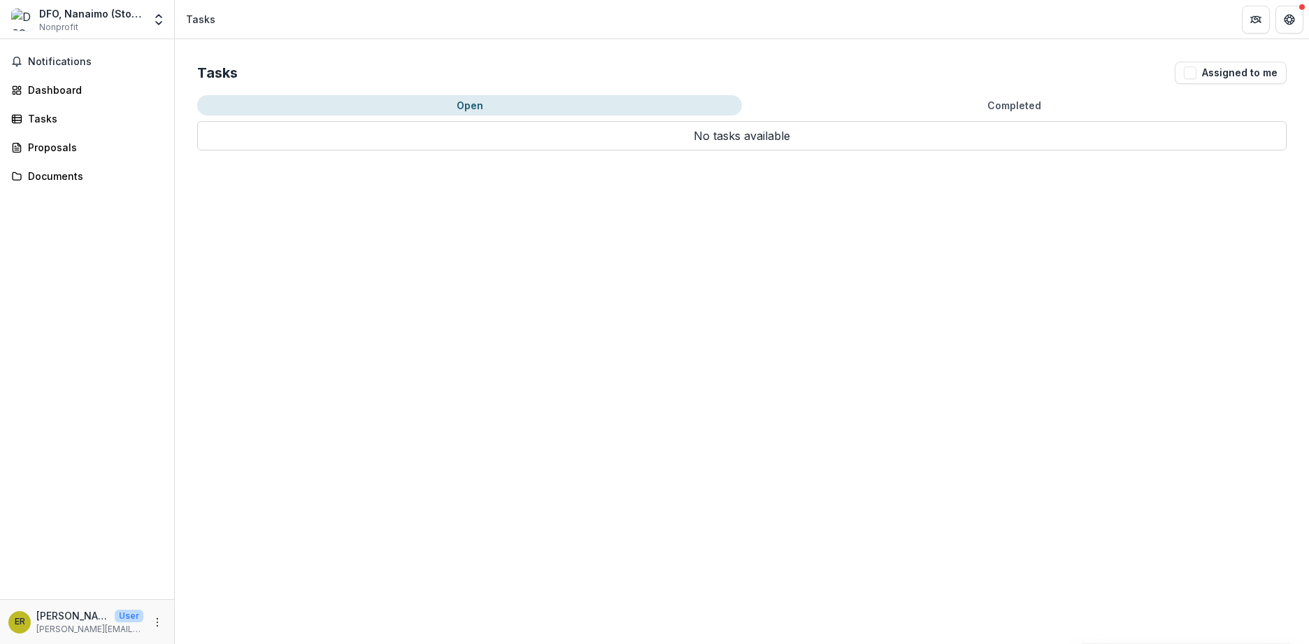
click at [1011, 95] on button "Completed" at bounding box center [1014, 105] width 545 height 20
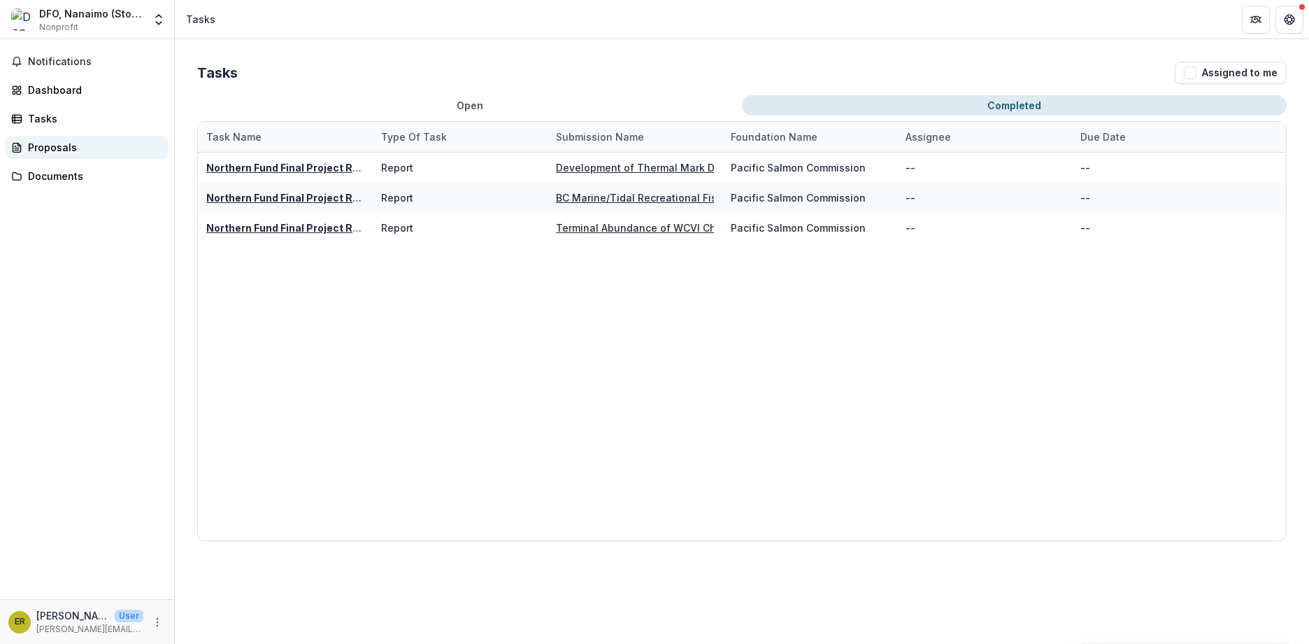
click at [42, 149] on div "Proposals" at bounding box center [92, 147] width 129 height 15
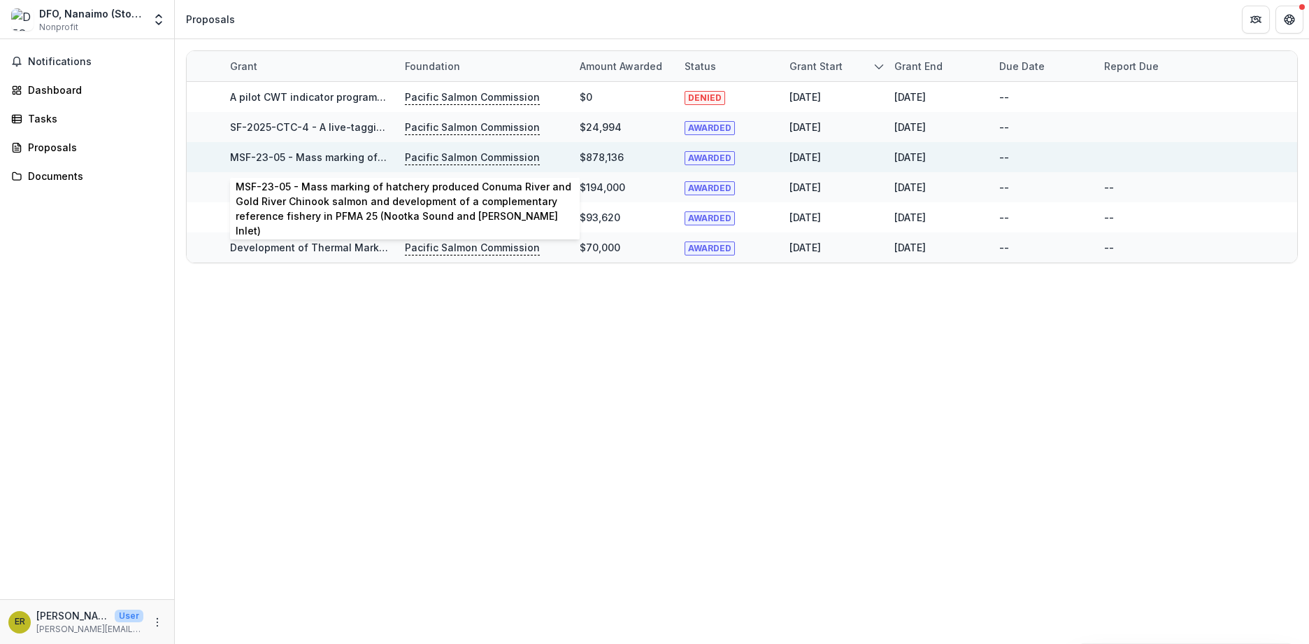
click at [289, 158] on link "MSF-23-05 - Mass marking of hatchery produced Conuma River and Gold River Chino…" at bounding box center [737, 157] width 1014 height 12
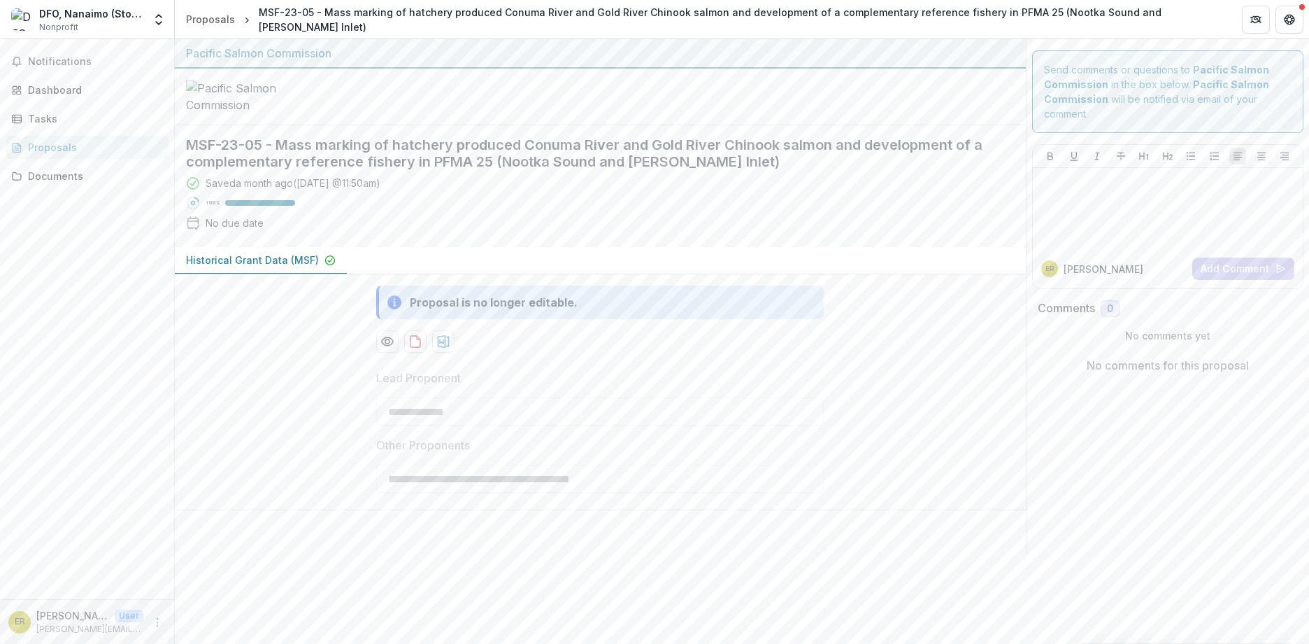
click at [75, 15] on div "DFO, Nanaimo (Stock Assessment)" at bounding box center [91, 13] width 104 height 15
click at [20, 20] on img at bounding box center [22, 19] width 22 height 22
click at [1289, 22] on icon "Get Help" at bounding box center [1290, 23] width 3 height 3
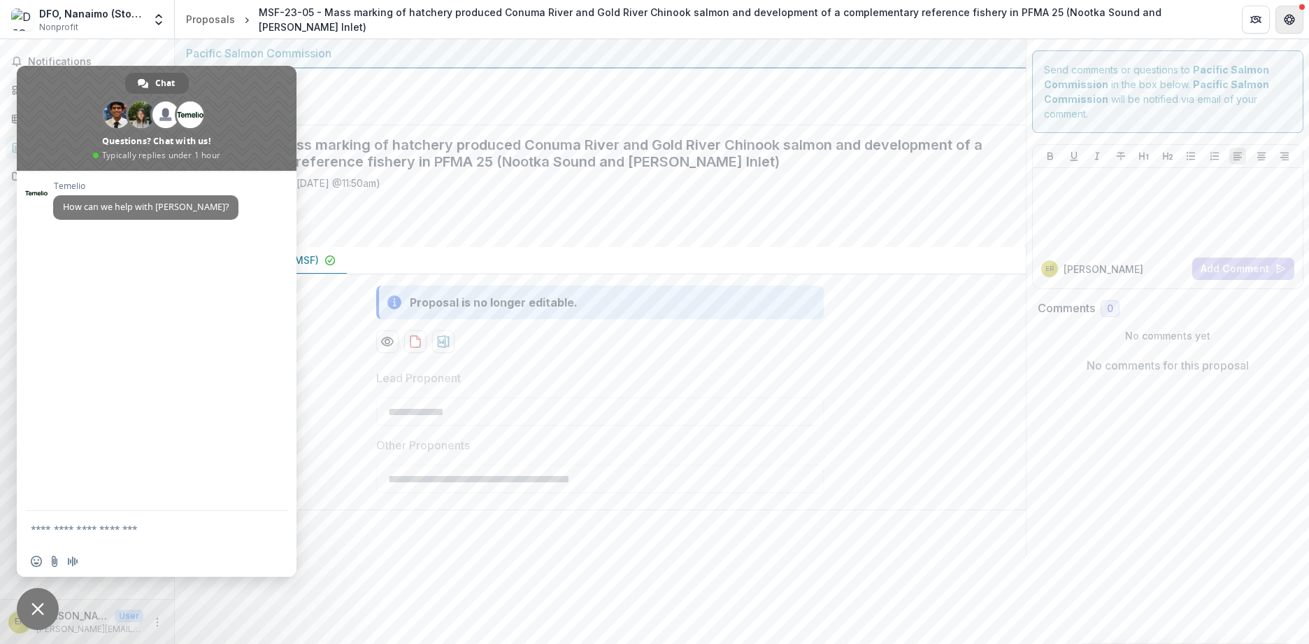
click at [1299, 15] on button "Get Help" at bounding box center [1290, 20] width 28 height 28
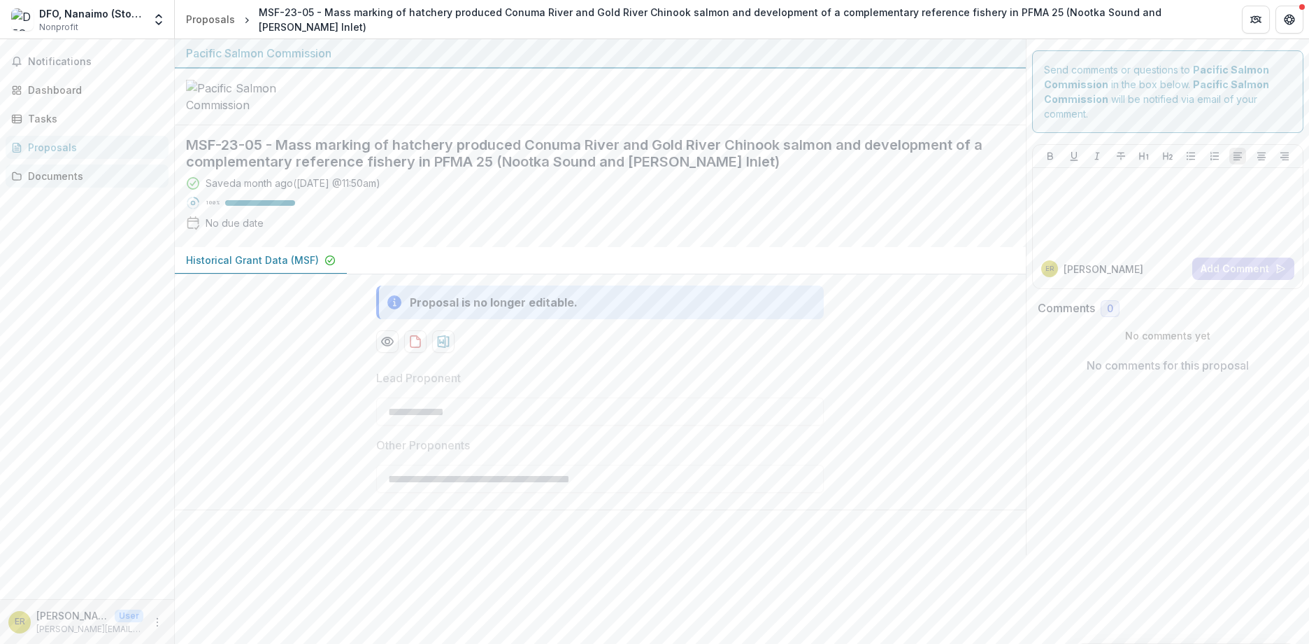
click at [53, 177] on div "Documents" at bounding box center [92, 176] width 129 height 15
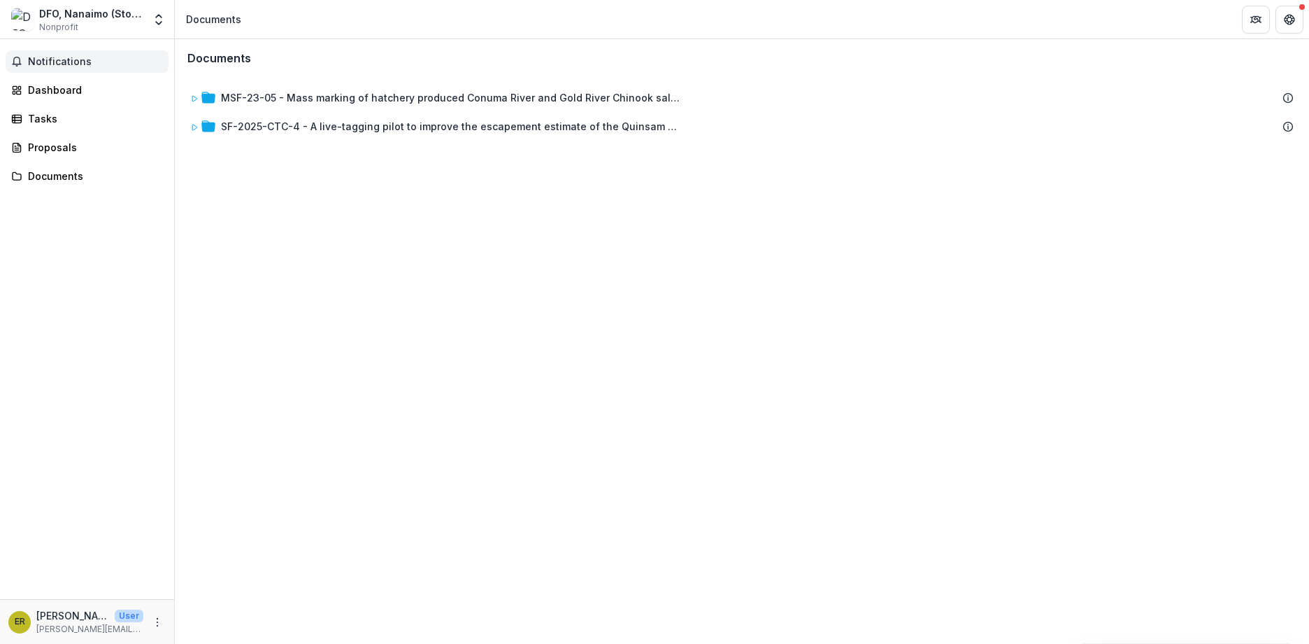
click at [83, 62] on span "Notifications" at bounding box center [95, 62] width 135 height 12
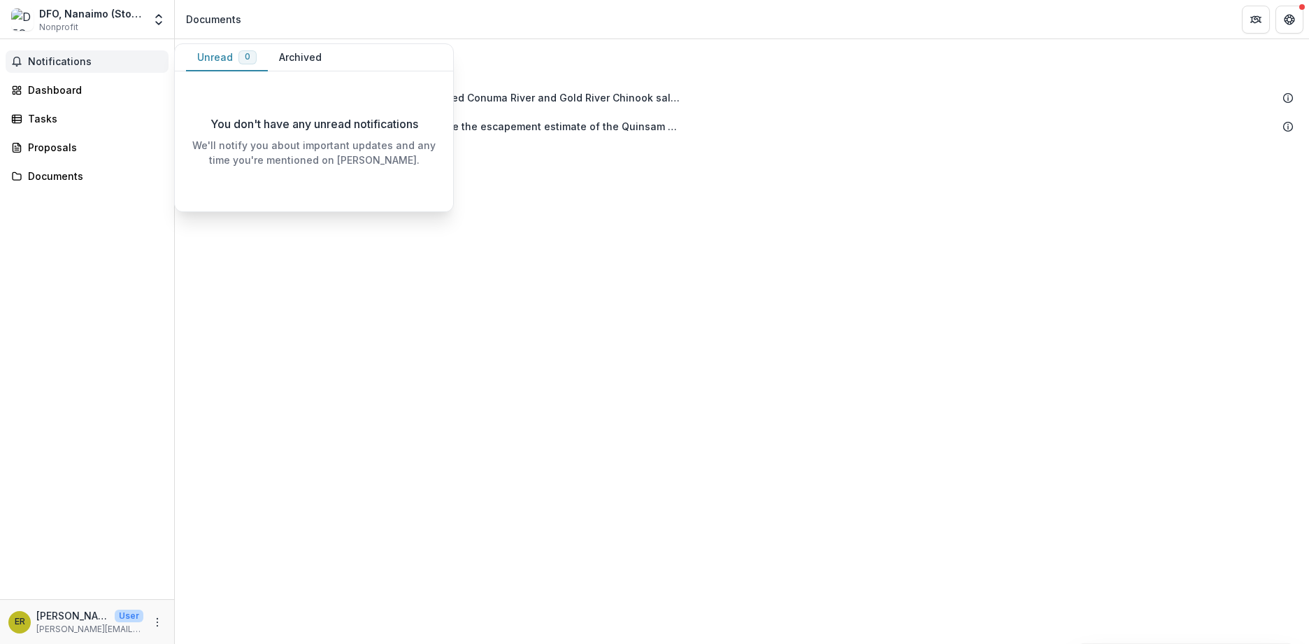
click at [297, 59] on button "Archived" at bounding box center [300, 57] width 65 height 27
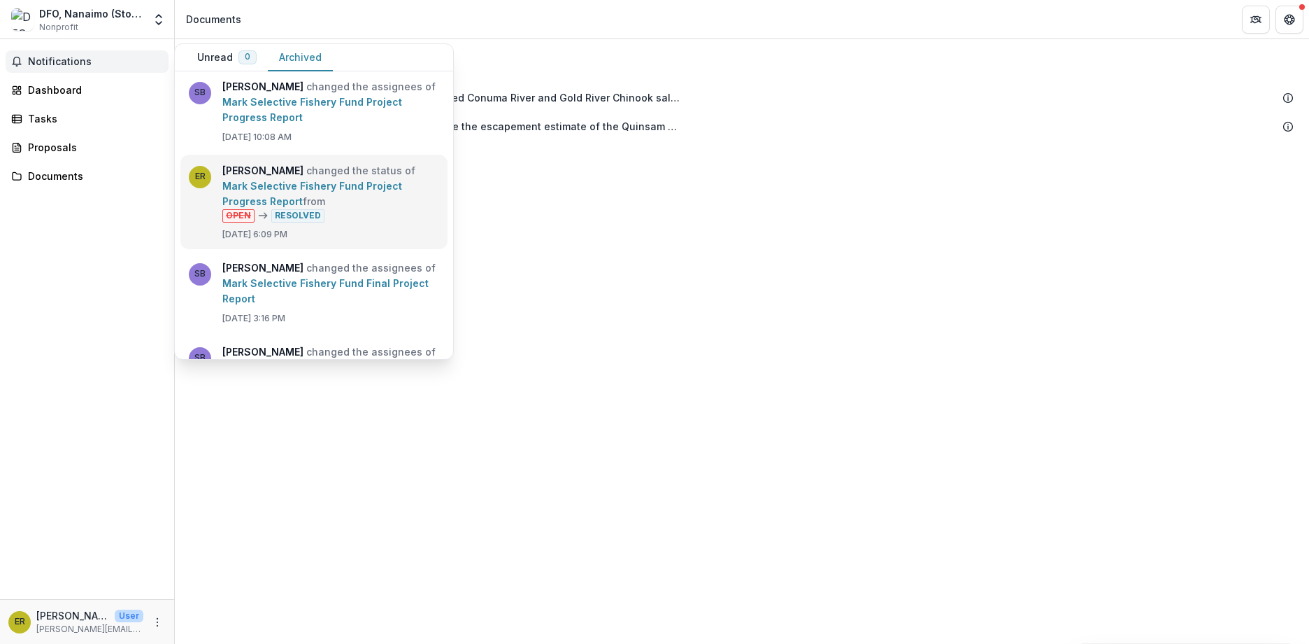
scroll to position [163, 0]
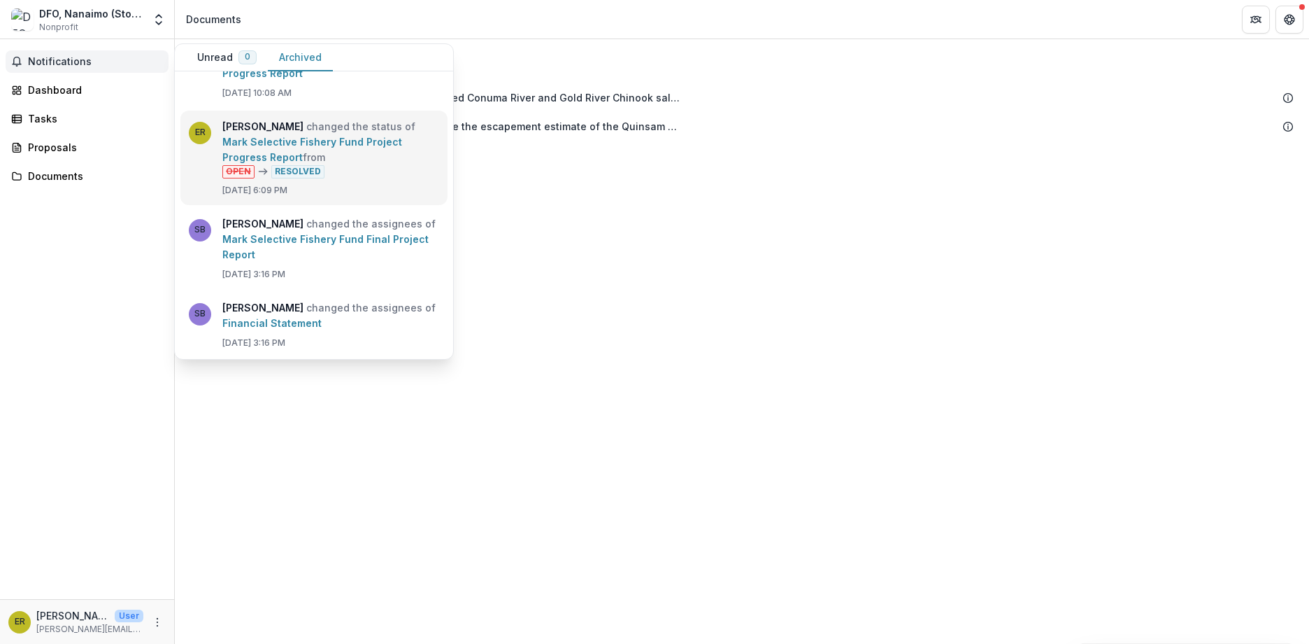
click at [259, 150] on link "Mark Selective Fishery Fund Project Progress Report" at bounding box center [312, 149] width 180 height 27
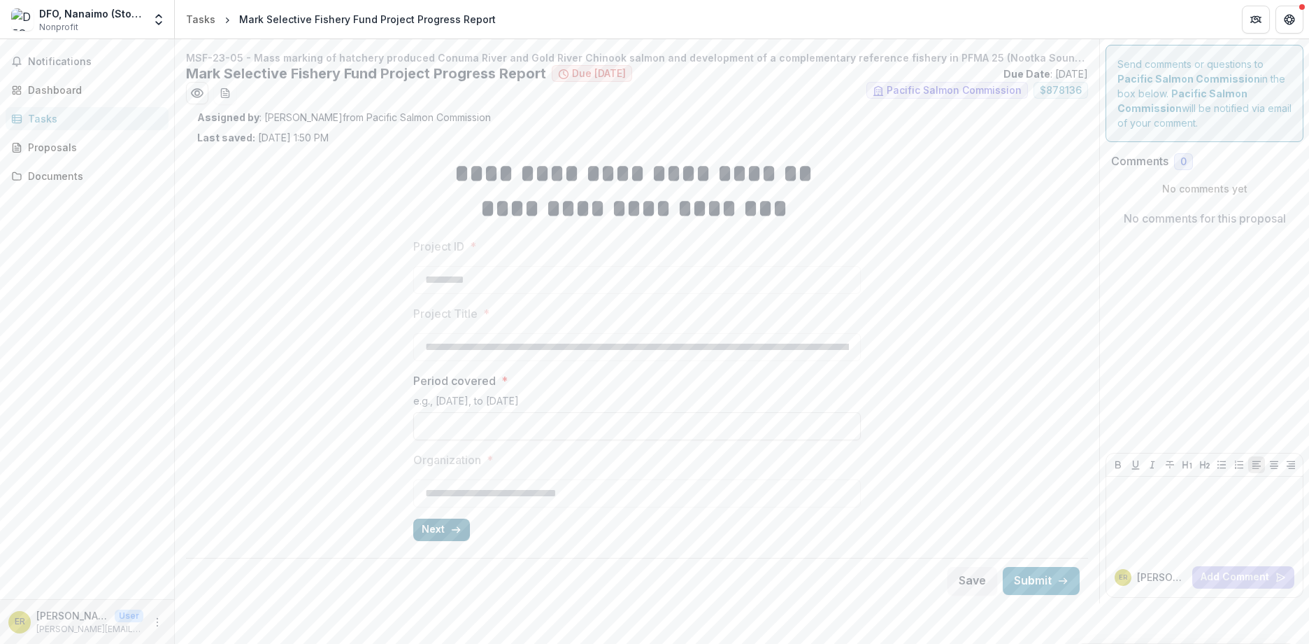
click at [428, 530] on button "Next" at bounding box center [441, 529] width 57 height 22
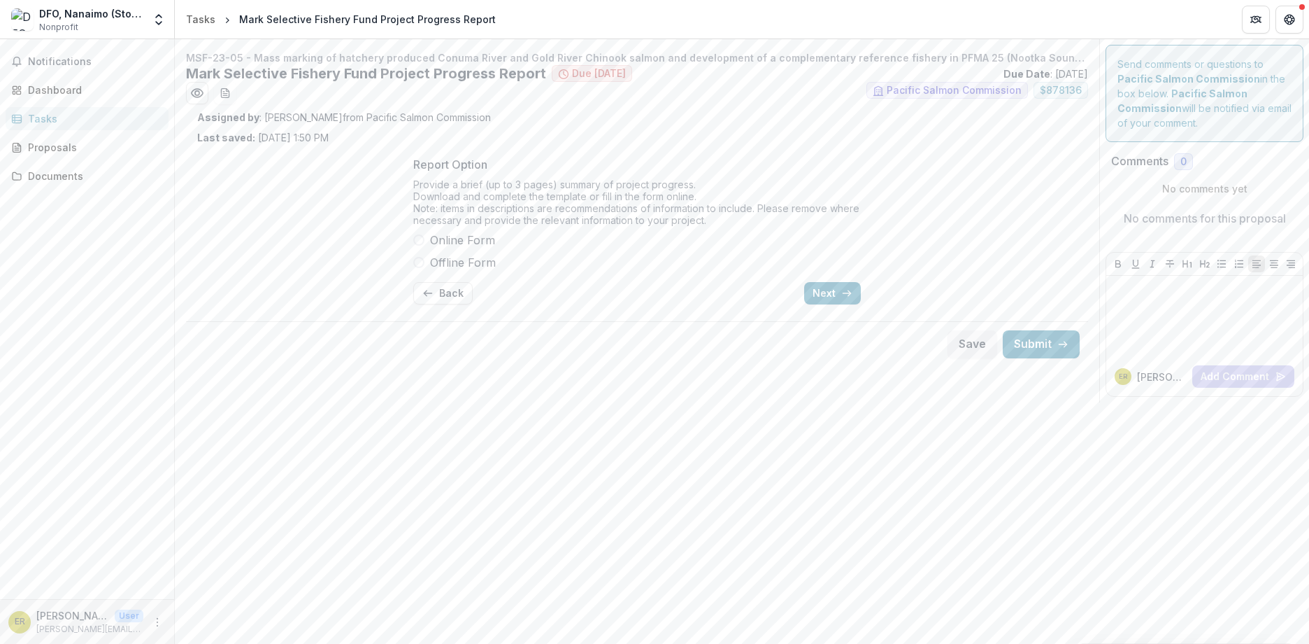
click at [474, 237] on span "Online Form" at bounding box center [462, 240] width 65 height 17
click at [419, 259] on span at bounding box center [418, 262] width 11 height 11
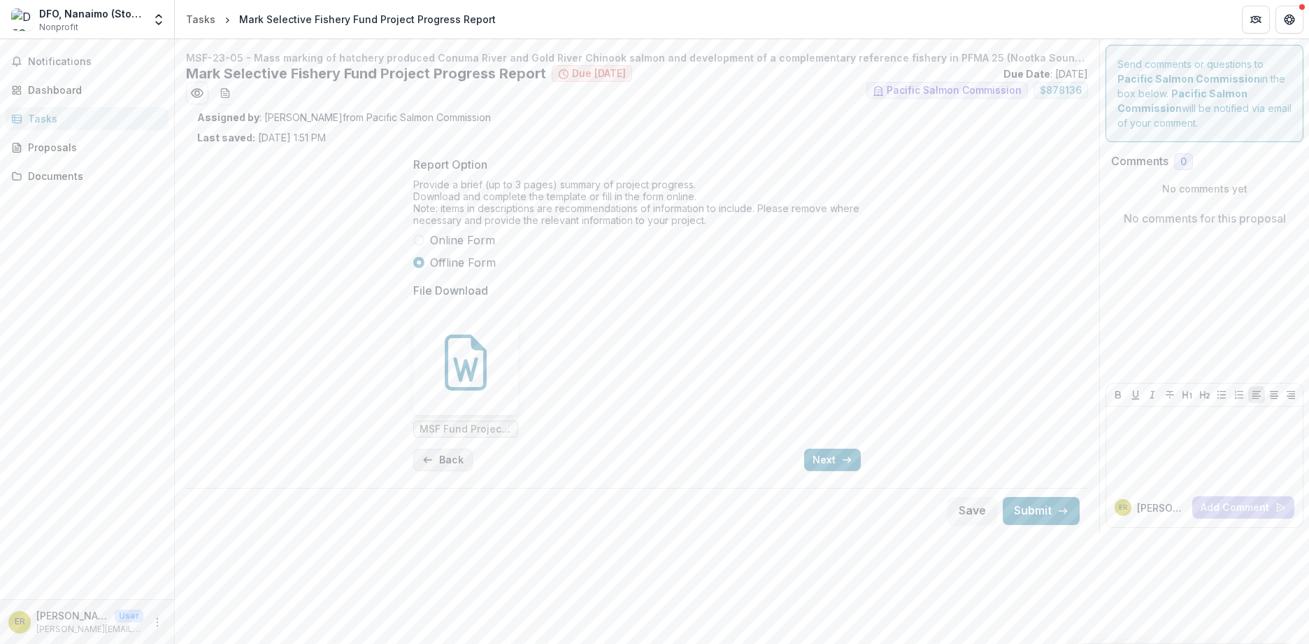
click at [430, 456] on icon "button" at bounding box center [428, 459] width 11 height 11
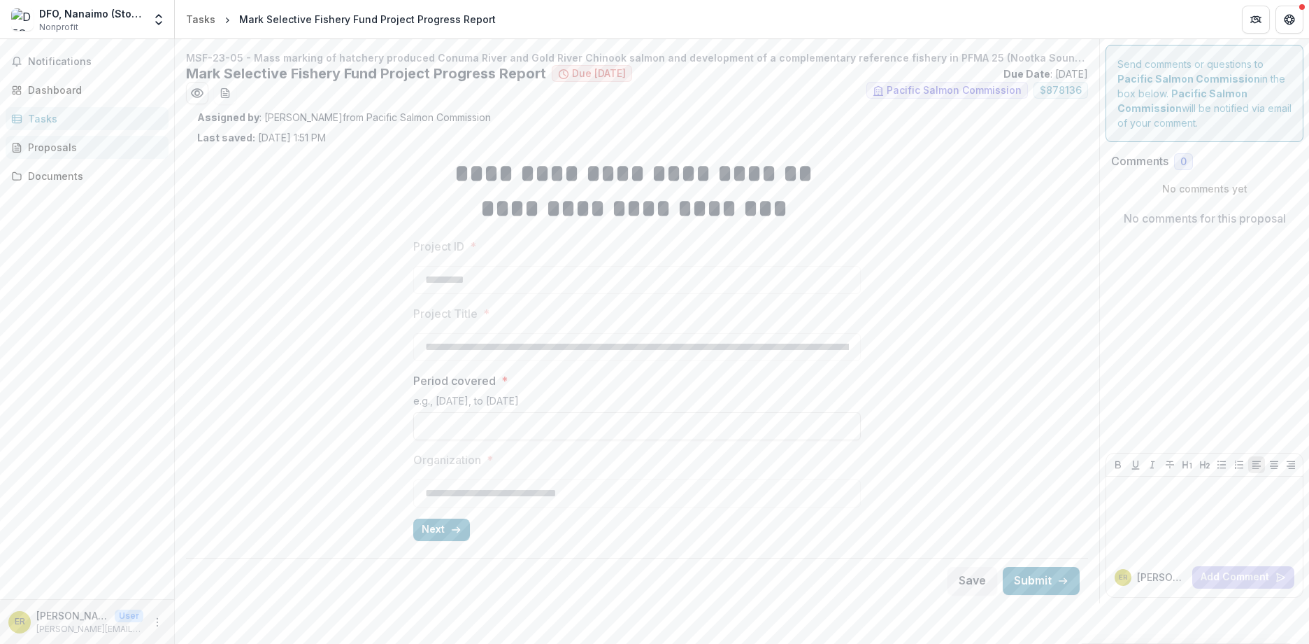
click at [66, 148] on div "Proposals" at bounding box center [92, 147] width 129 height 15
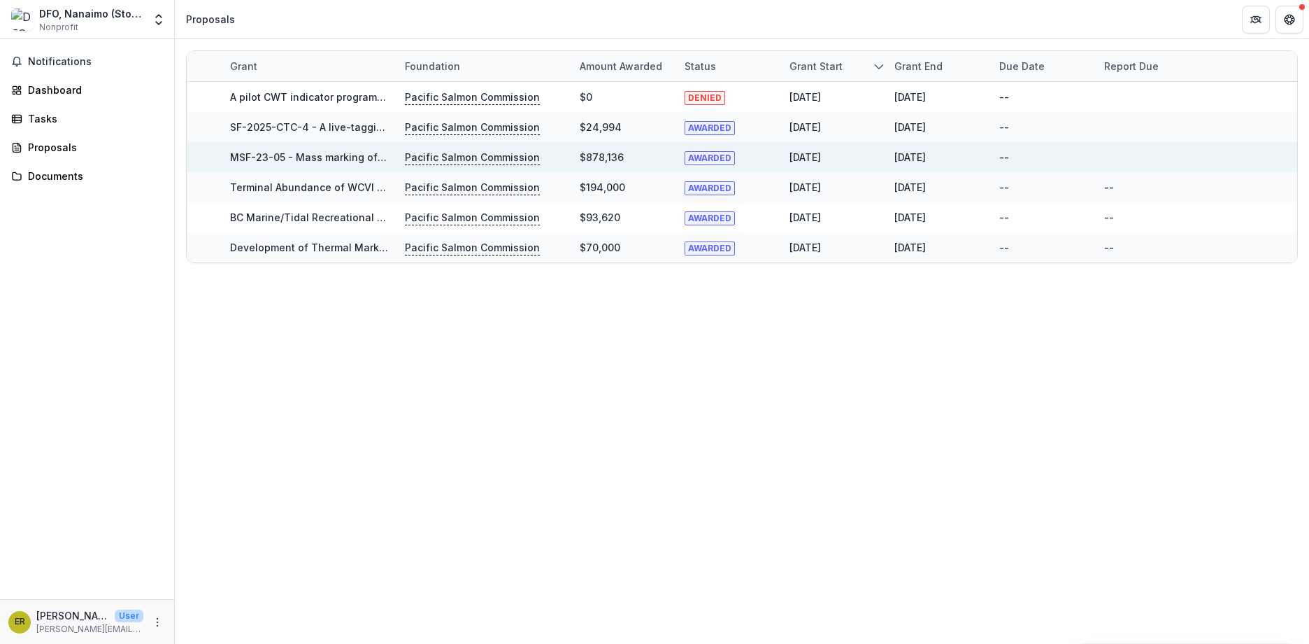
click at [337, 167] on div "MSF-23-05 - Mass marking of hatchery produced Conuma River and Gold River Chino…" at bounding box center [309, 157] width 158 height 30
click at [338, 164] on div "MSF-23-05 - Mass marking of hatchery produced Conuma River and Gold River Chino…" at bounding box center [309, 157] width 158 height 15
click at [706, 159] on span "AWARDED" at bounding box center [710, 158] width 50 height 14
click at [57, 143] on div "Proposals" at bounding box center [92, 147] width 129 height 15
click at [53, 106] on div "Notifications Dashboard Tasks Proposals Documents" at bounding box center [87, 319] width 174 height 560
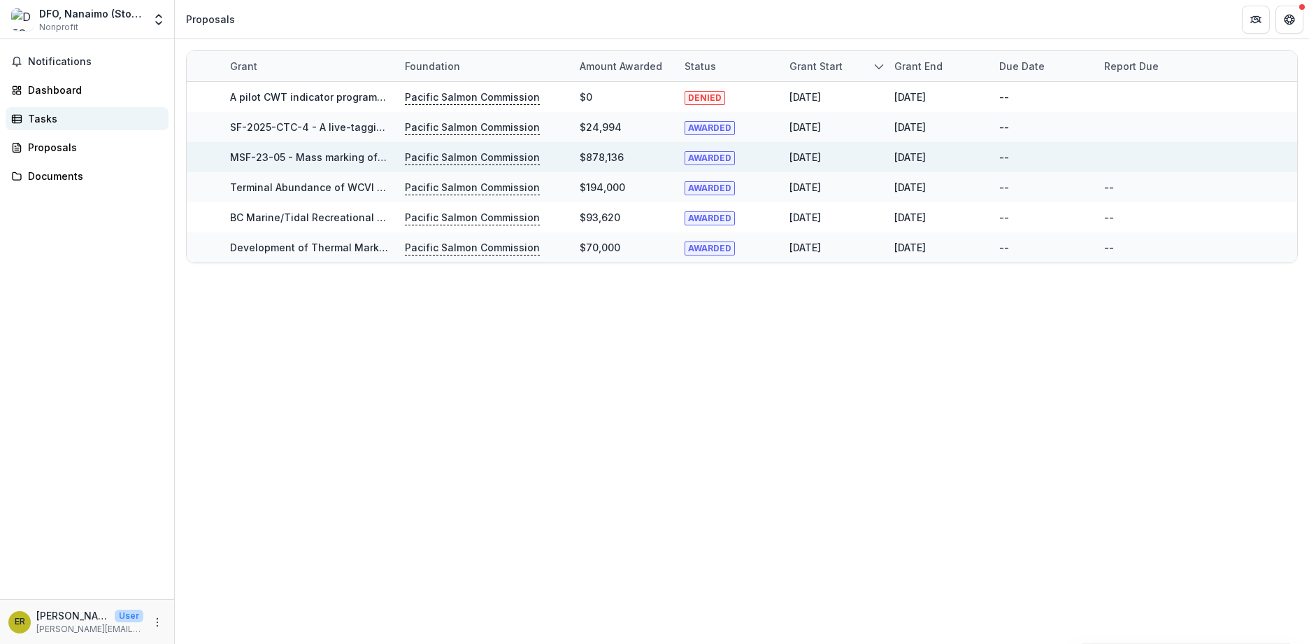
click at [53, 113] on div "Tasks" at bounding box center [92, 118] width 129 height 15
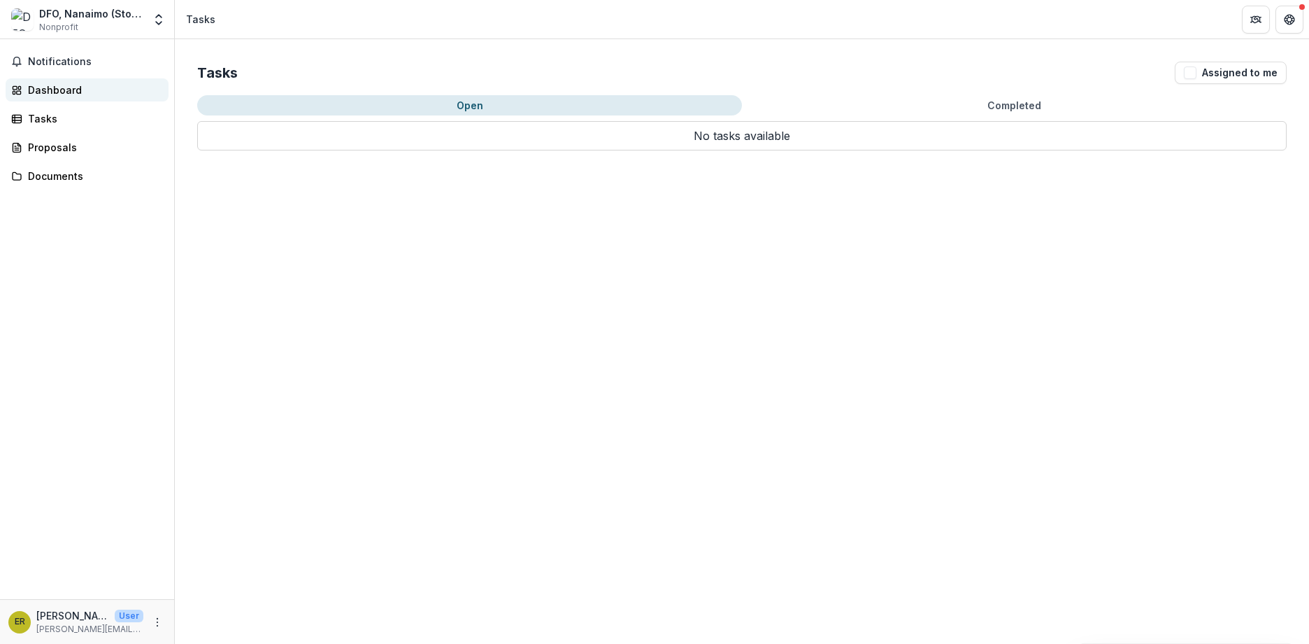
click at [71, 92] on div "Dashboard" at bounding box center [92, 90] width 129 height 15
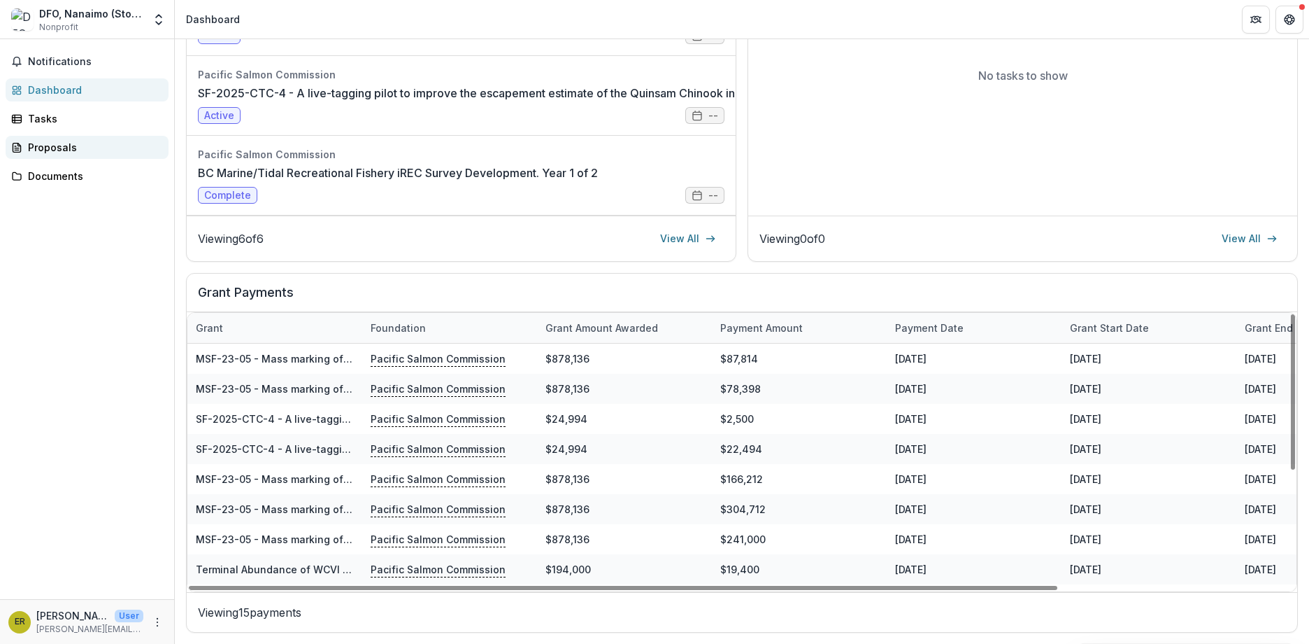
click at [38, 149] on div "Proposals" at bounding box center [92, 147] width 129 height 15
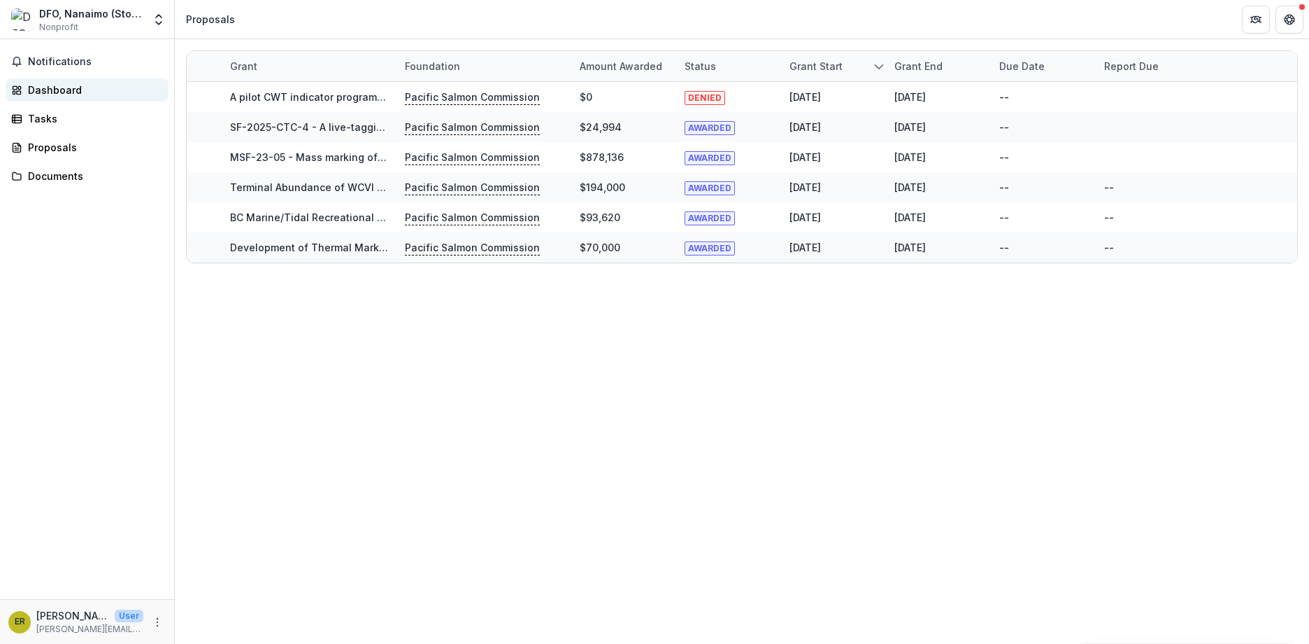
click at [43, 90] on div "Dashboard" at bounding box center [92, 90] width 129 height 15
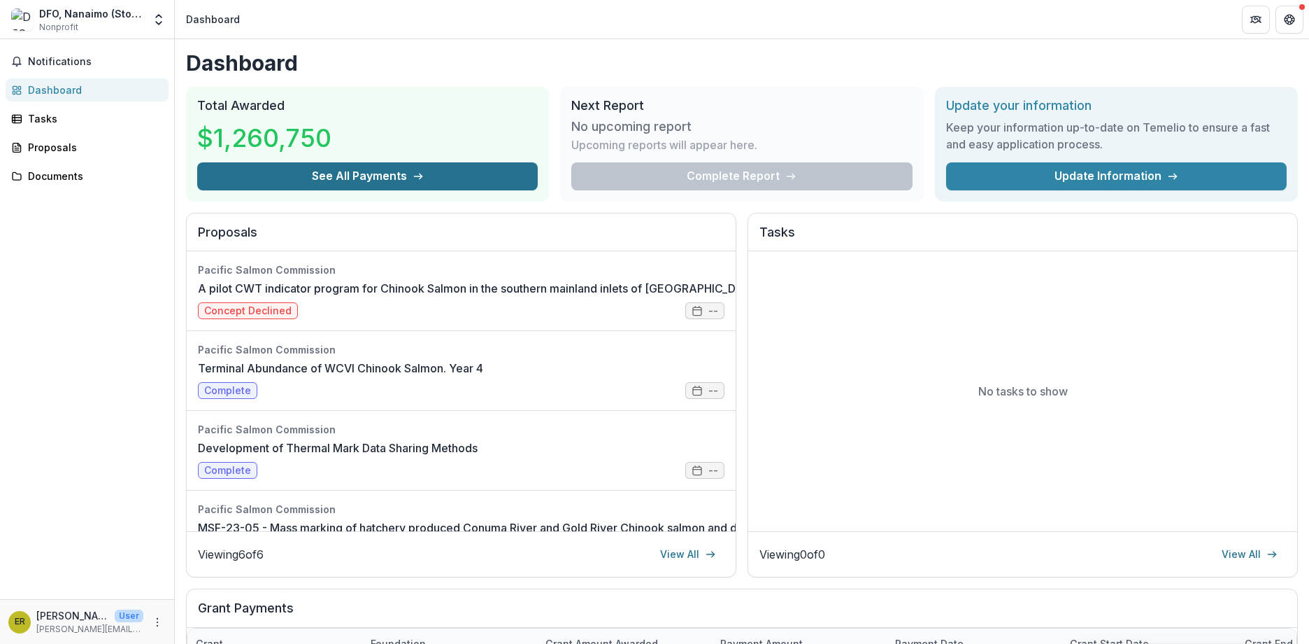
click at [333, 166] on button "See All Payments" at bounding box center [367, 176] width 341 height 28
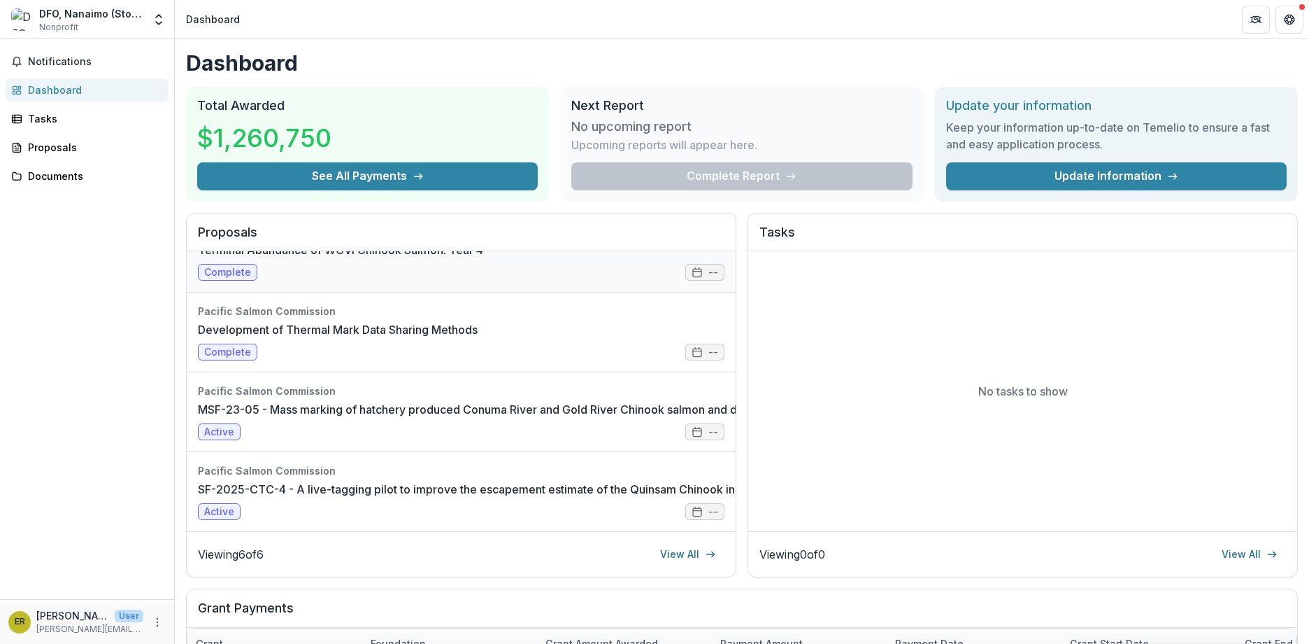
scroll to position [163, 0]
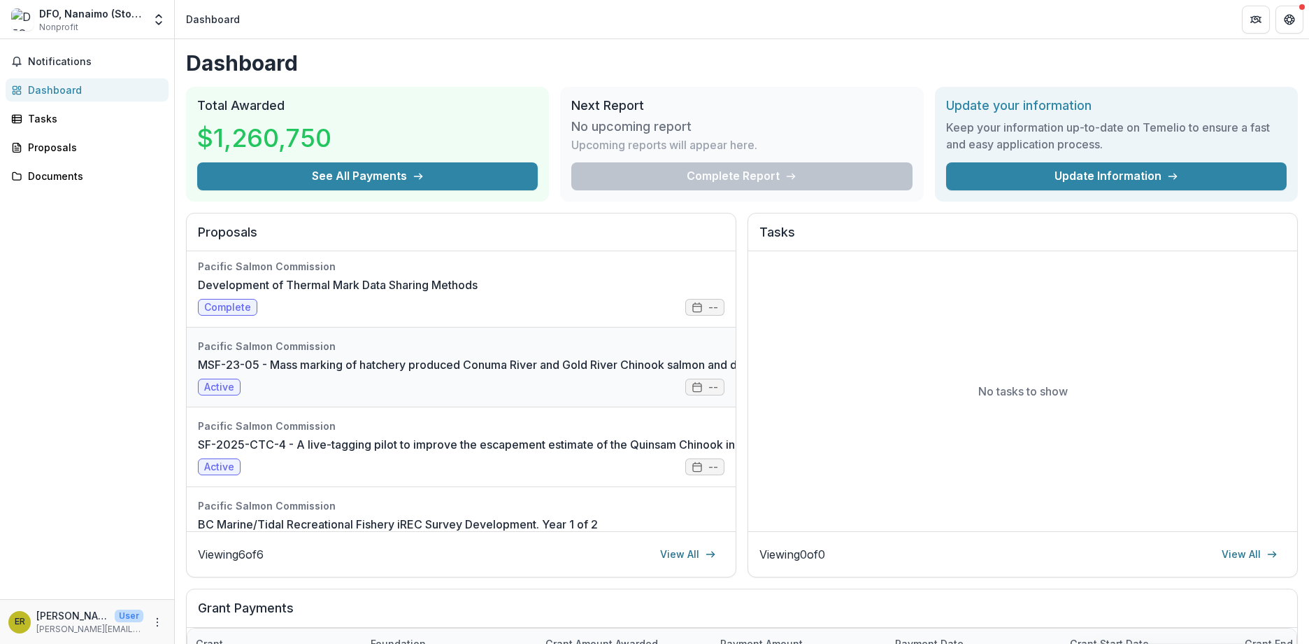
click at [333, 373] on link "MSF-23-05 - Mass marking of hatchery produced Conuma River and Gold River Chino…" at bounding box center [748, 364] width 1100 height 17
